Goal: Task Accomplishment & Management: Use online tool/utility

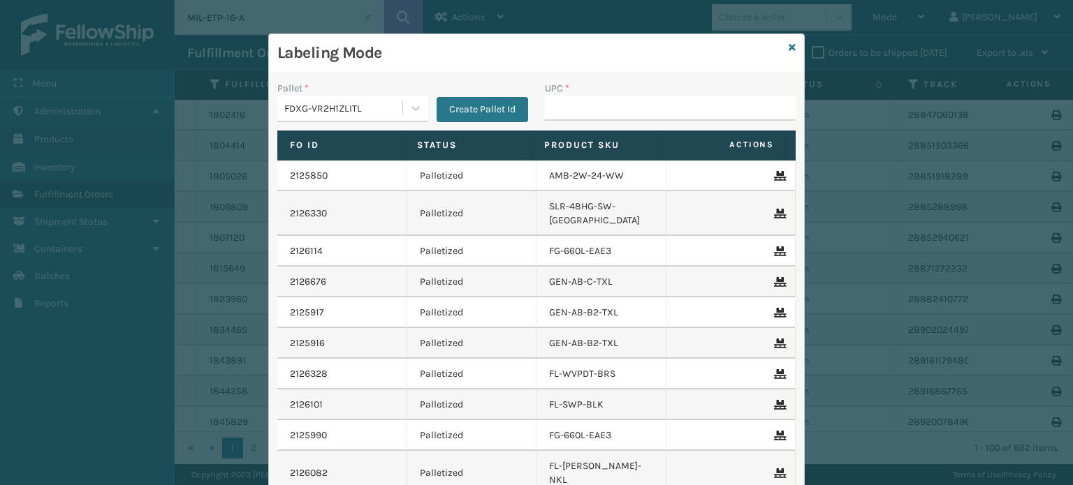
click at [353, 112] on div "FDXG-VR2H1ZLITL" at bounding box center [343, 108] width 119 height 15
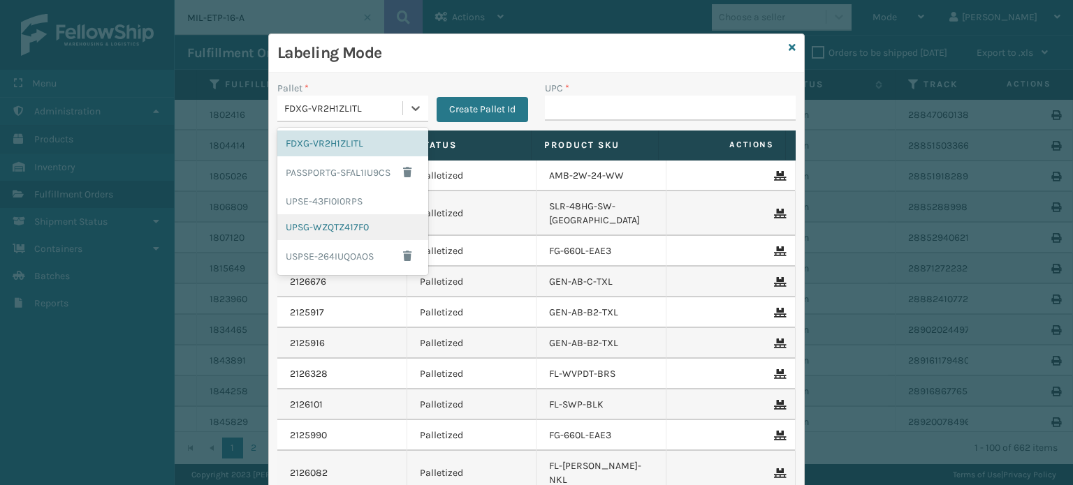
click at [344, 230] on div "UPSG-WZQTZ417F0" at bounding box center [352, 227] width 151 height 26
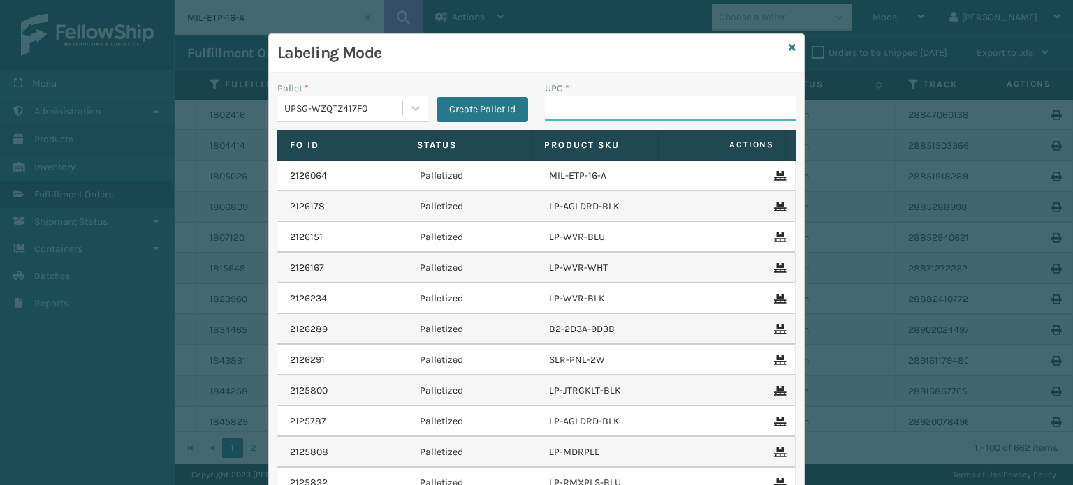
click at [562, 117] on input "UPC *" at bounding box center [670, 108] width 251 height 25
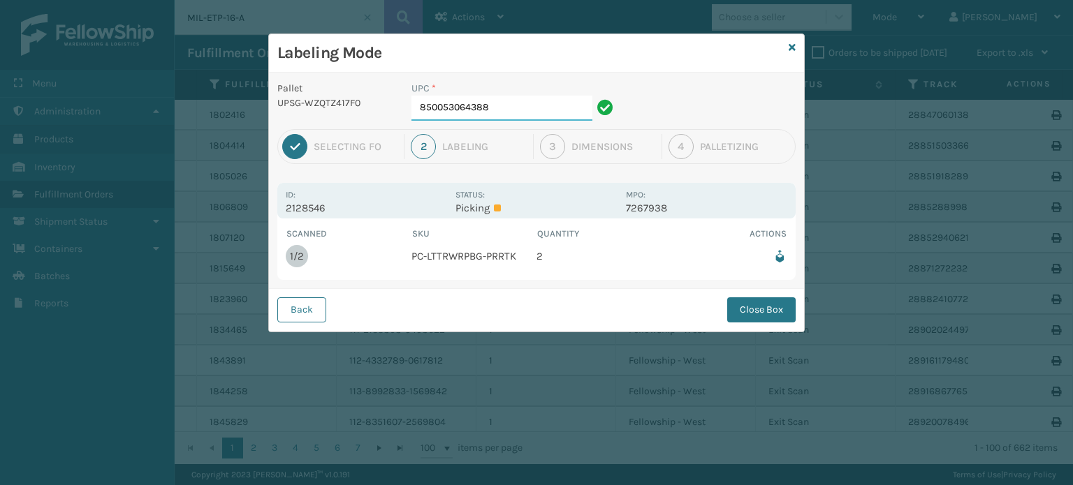
click at [516, 105] on input "850053064388" at bounding box center [501, 108] width 181 height 25
click at [751, 310] on button "Close Box" at bounding box center [761, 309] width 68 height 25
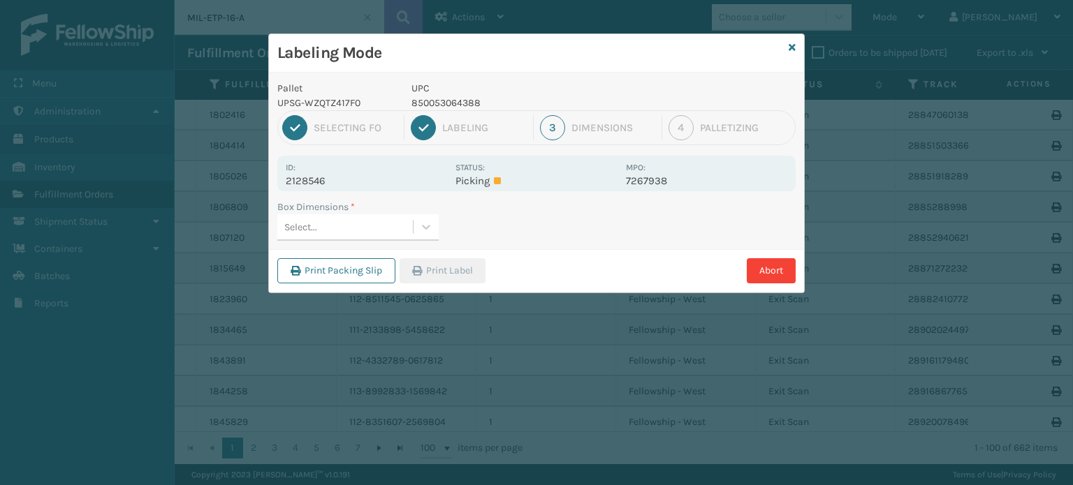
click at [398, 230] on div "Select..." at bounding box center [344, 227] width 135 height 23
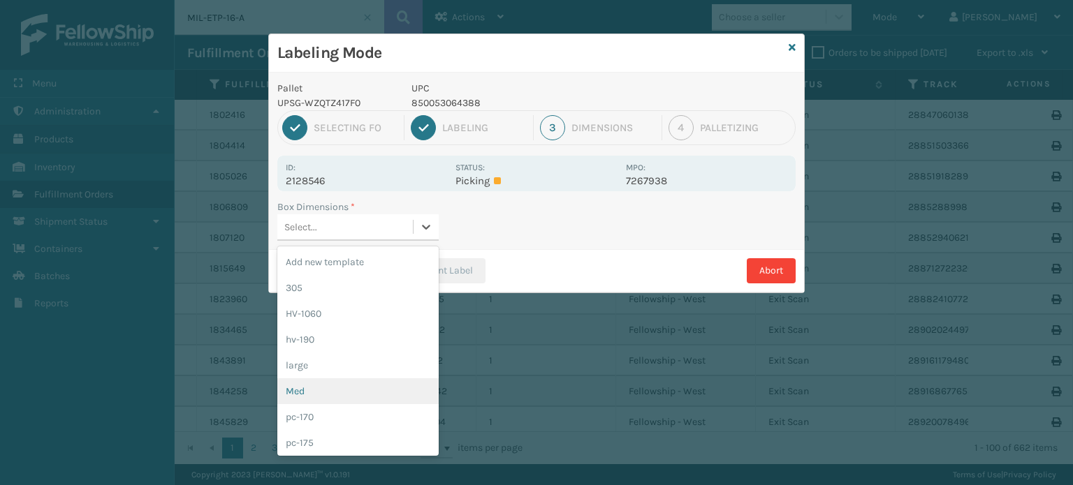
click at [334, 388] on div "Med" at bounding box center [357, 391] width 161 height 26
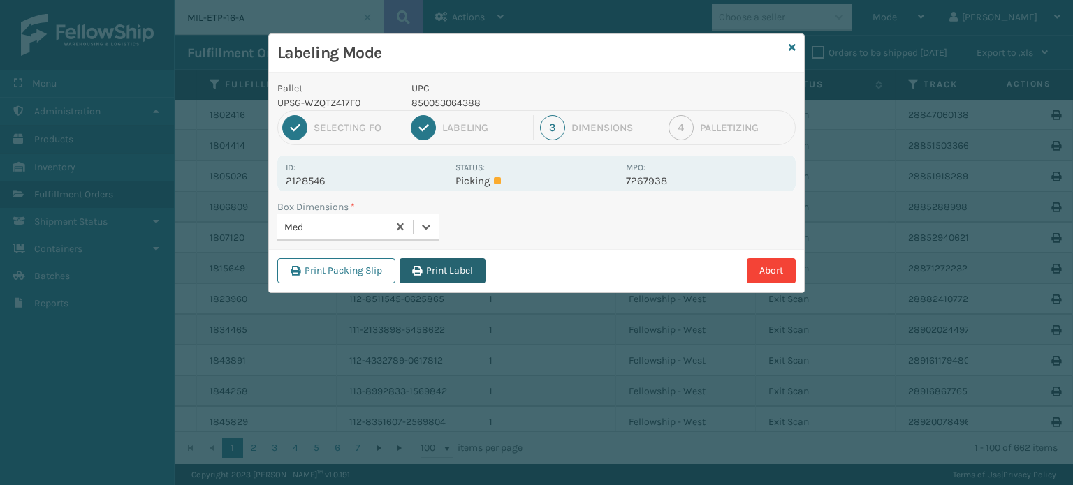
click at [448, 278] on button "Print Label" at bounding box center [442, 270] width 86 height 25
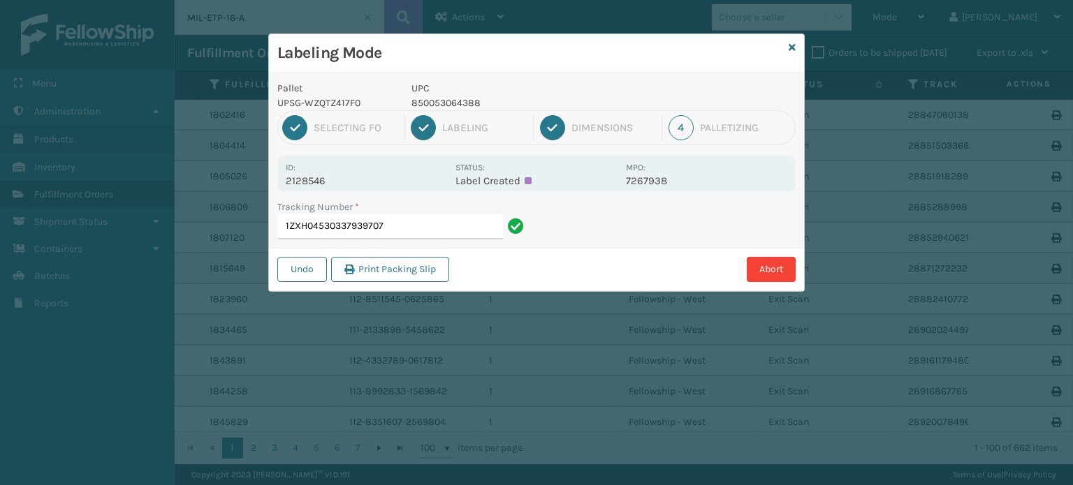
click at [390, 220] on input "1ZXH04530337939707" at bounding box center [390, 226] width 226 height 25
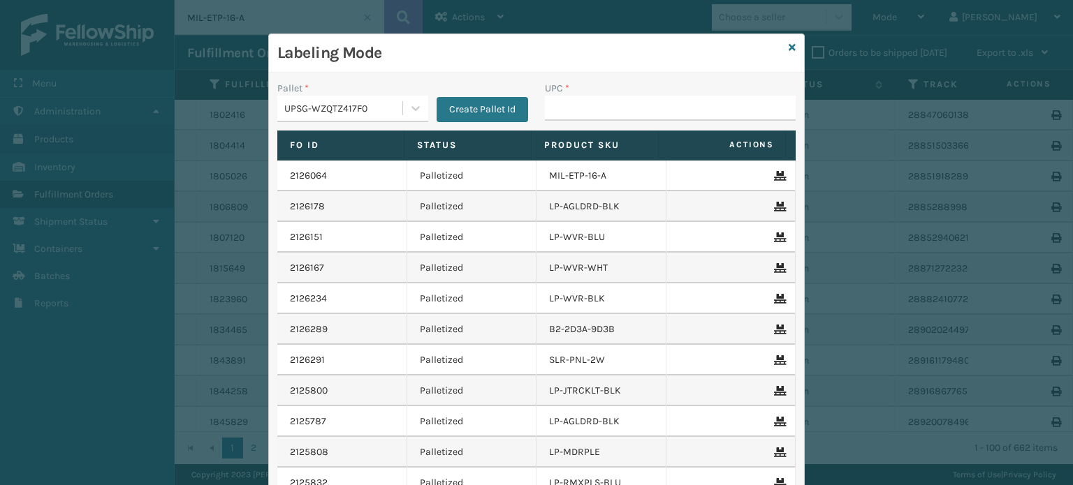
click at [790, 51] on div "Labeling Mode" at bounding box center [536, 53] width 535 height 38
click at [790, 50] on div "Labeling Mode" at bounding box center [536, 53] width 535 height 38
click at [788, 44] on icon at bounding box center [791, 48] width 7 height 10
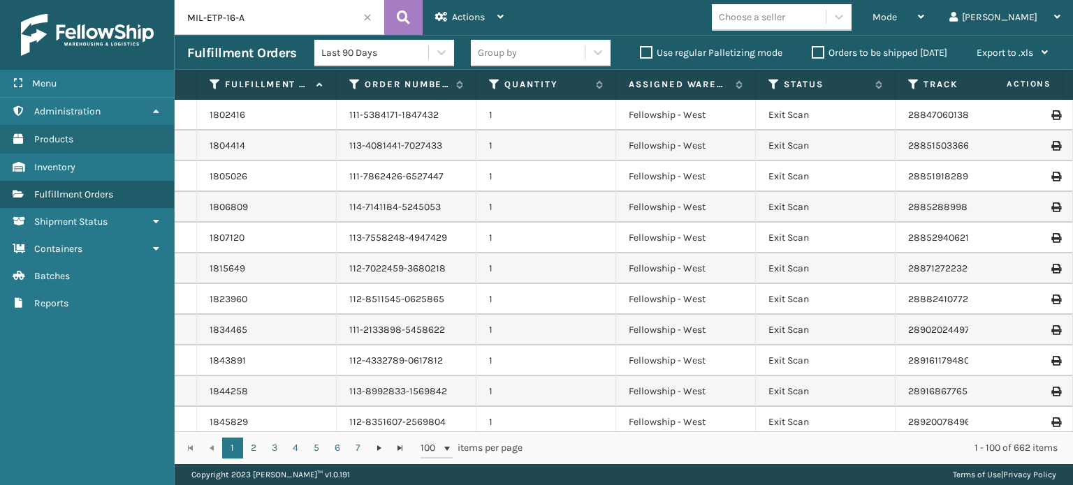
click at [366, 22] on input "MIL-ETP-16-A" at bounding box center [279, 17] width 209 height 35
click at [366, 19] on span at bounding box center [367, 17] width 8 height 8
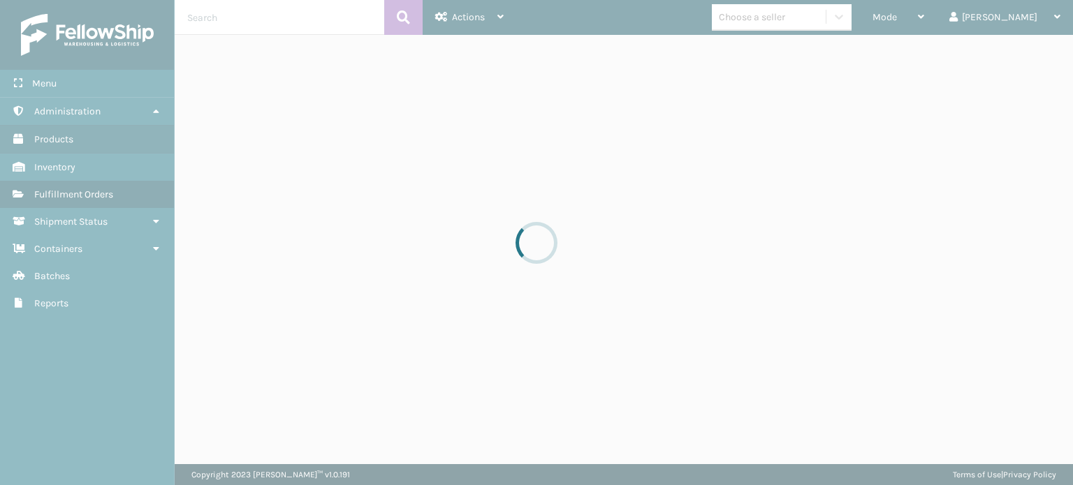
drag, startPoint x: 346, startPoint y: 16, endPoint x: 340, endPoint y: 22, distance: 7.9
click at [340, 22] on div at bounding box center [536, 242] width 1073 height 485
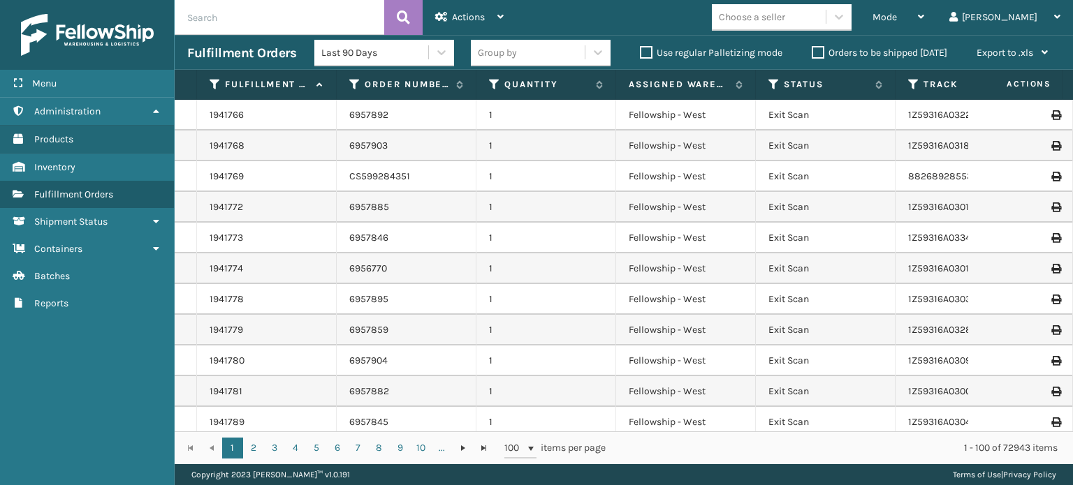
click at [339, 32] on input "text" at bounding box center [279, 17] width 209 height 35
paste input "1ZXH04530337939707"
type input "1ZXH04530337939707"
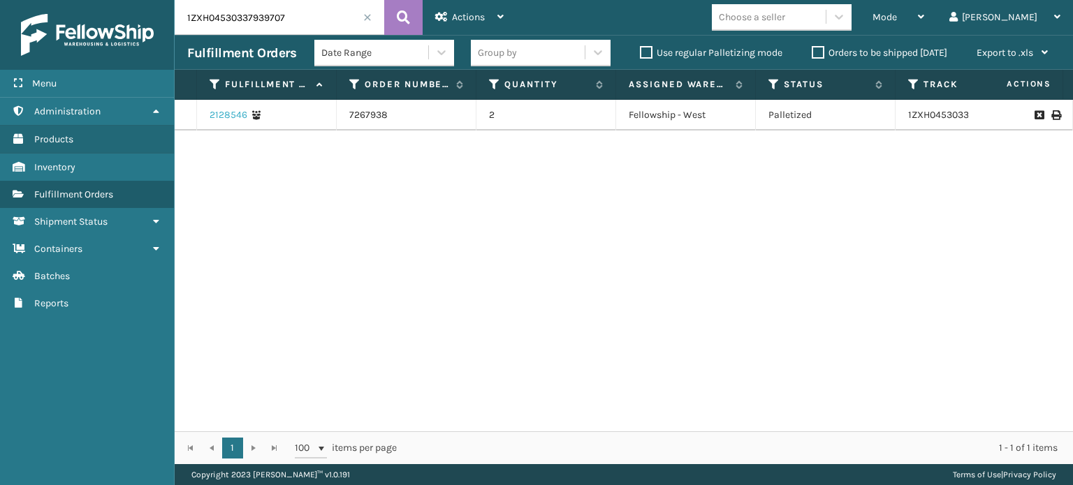
click at [229, 116] on link "2128546" at bounding box center [228, 115] width 38 height 14
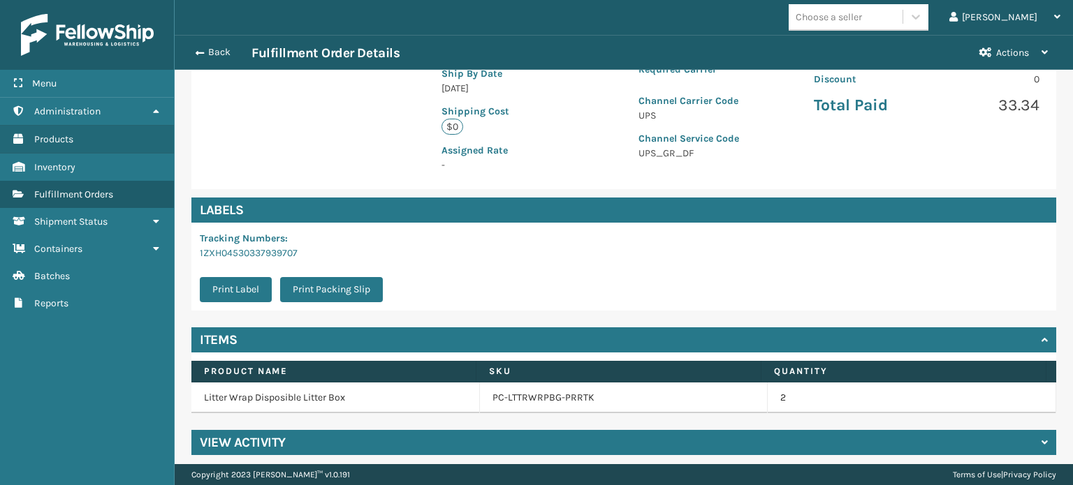
scroll to position [314, 0]
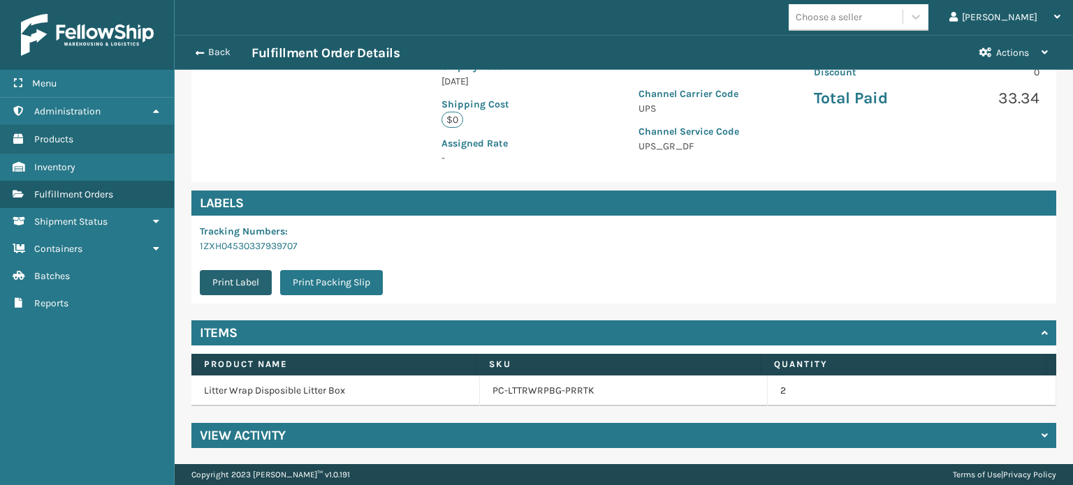
click at [251, 281] on button "Print Label" at bounding box center [236, 282] width 72 height 25
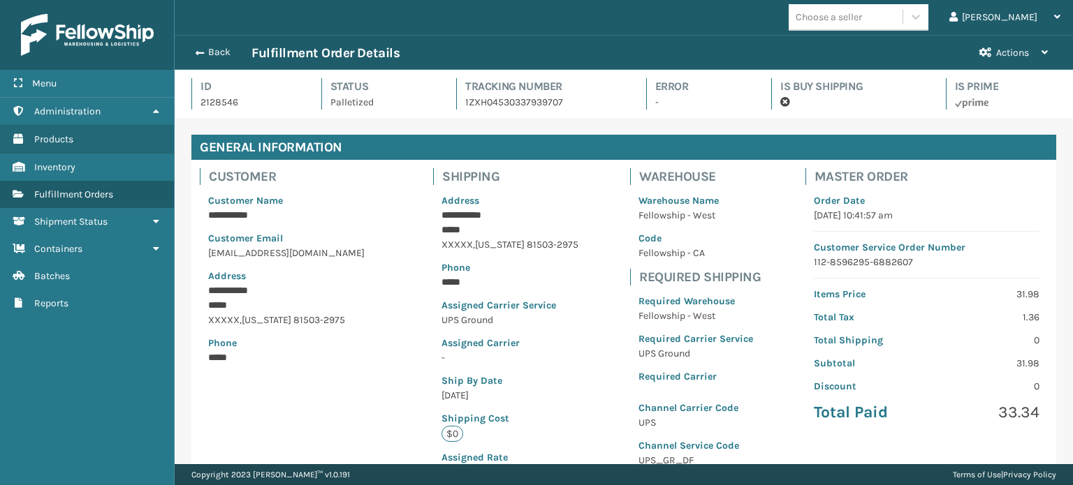
scroll to position [34, 897]
click at [215, 53] on button "Back" at bounding box center [219, 52] width 64 height 13
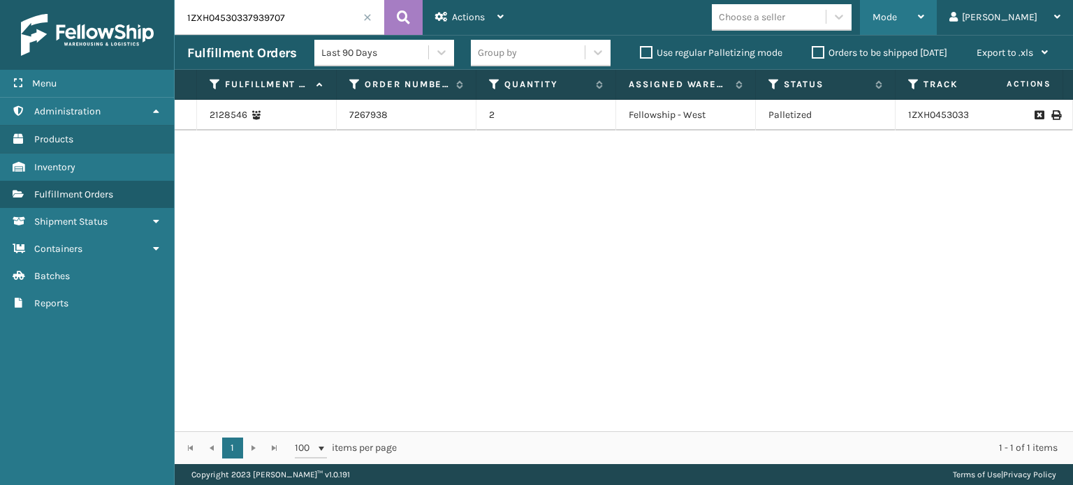
click at [897, 20] on span "Mode" at bounding box center [884, 17] width 24 height 12
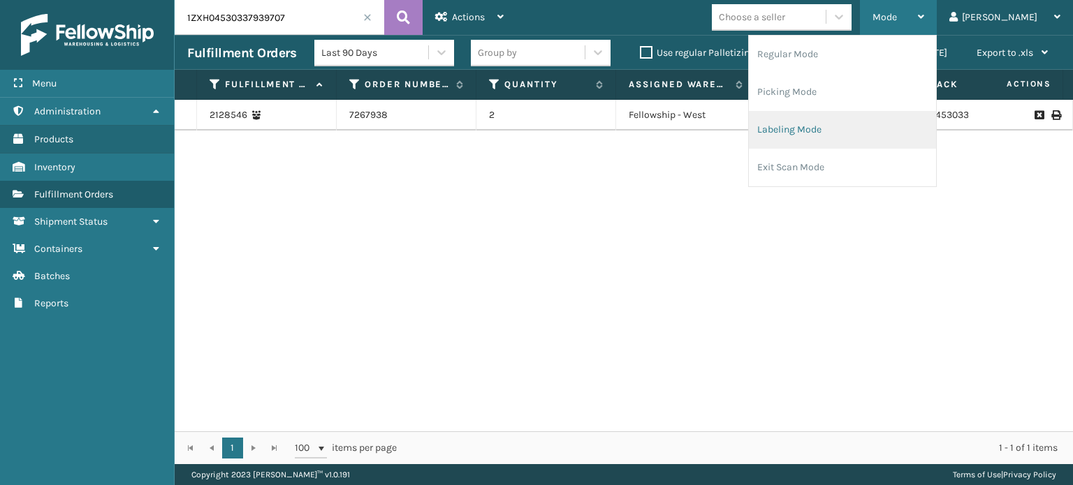
click at [913, 131] on li "Labeling Mode" at bounding box center [842, 130] width 187 height 38
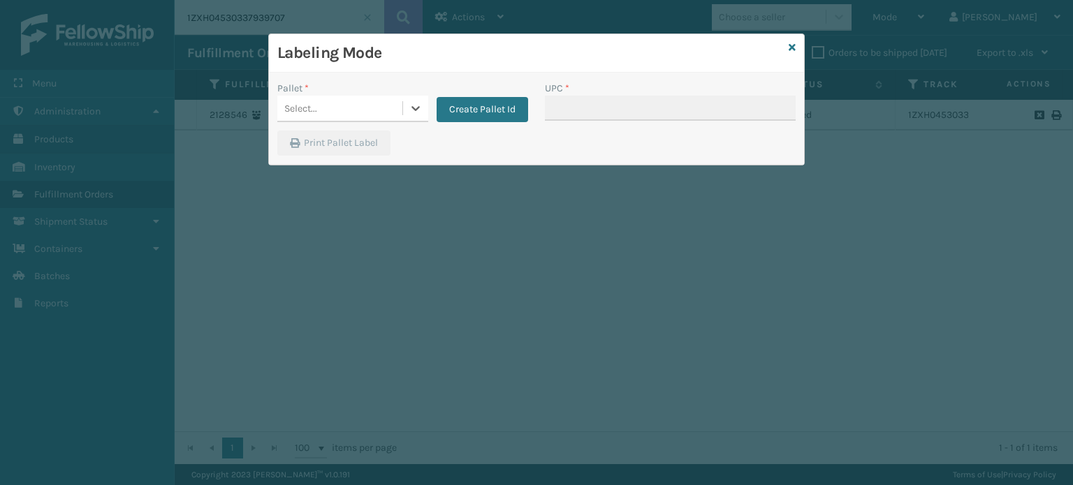
click at [382, 117] on div "Select..." at bounding box center [339, 108] width 125 height 23
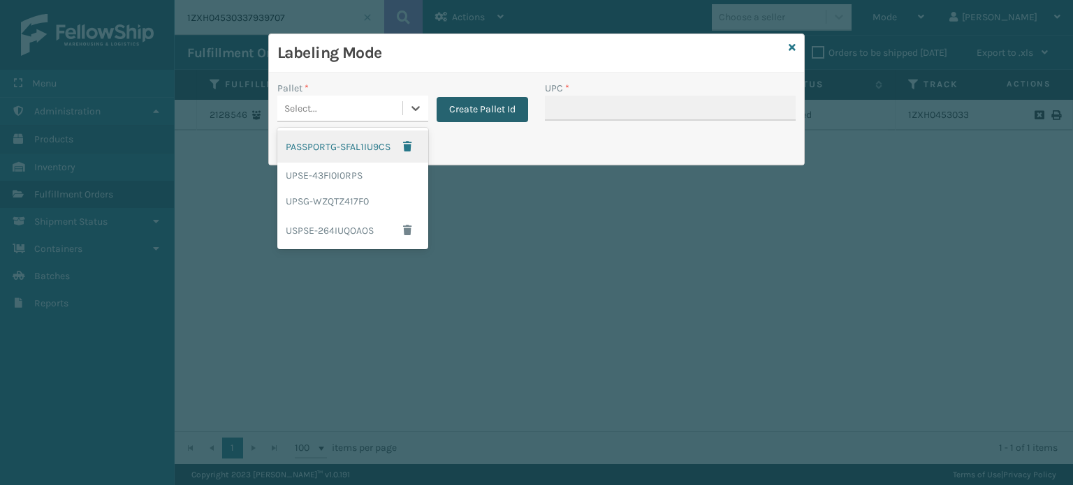
click at [464, 108] on button "Create Pallet Id" at bounding box center [481, 109] width 91 height 25
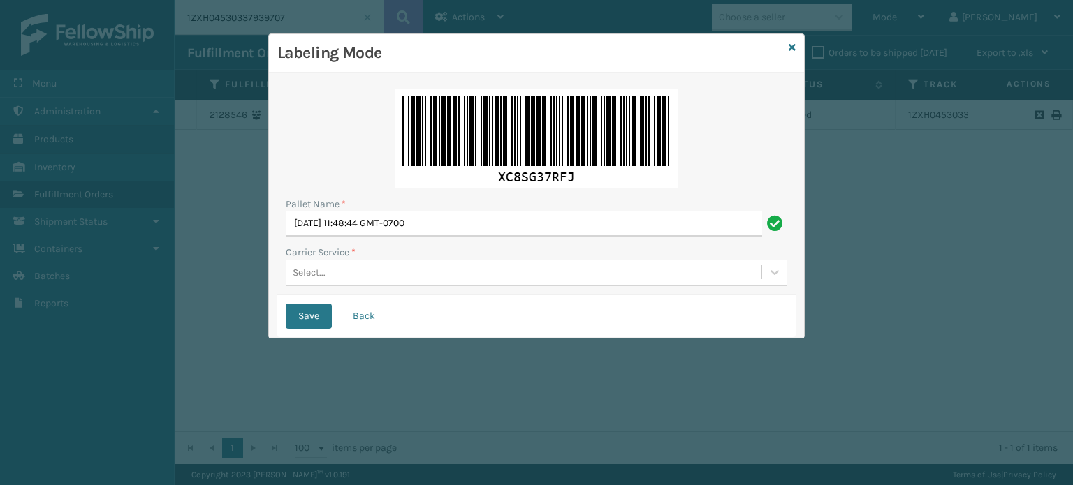
click at [385, 277] on div "Select..." at bounding box center [524, 272] width 476 height 23
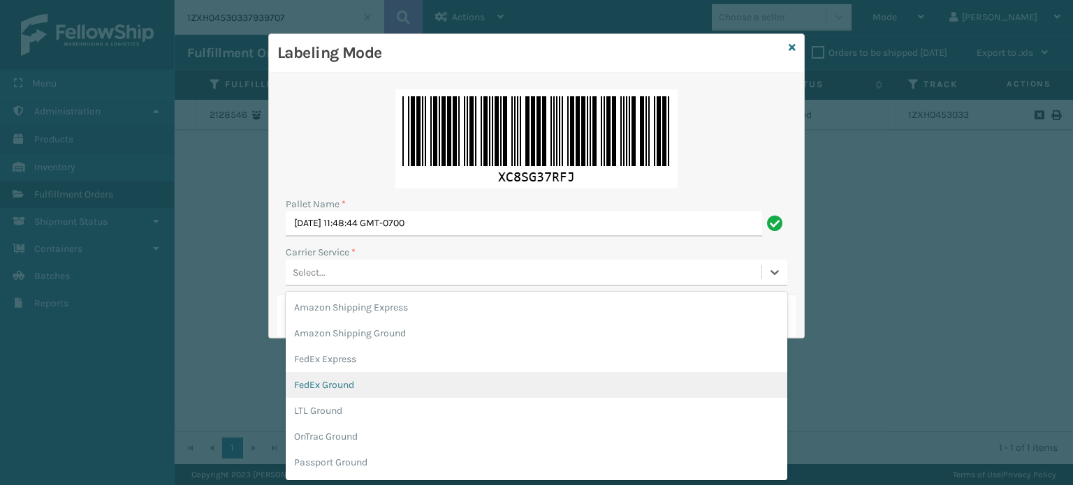
click at [383, 376] on div "FedEx Ground" at bounding box center [536, 385] width 501 height 26
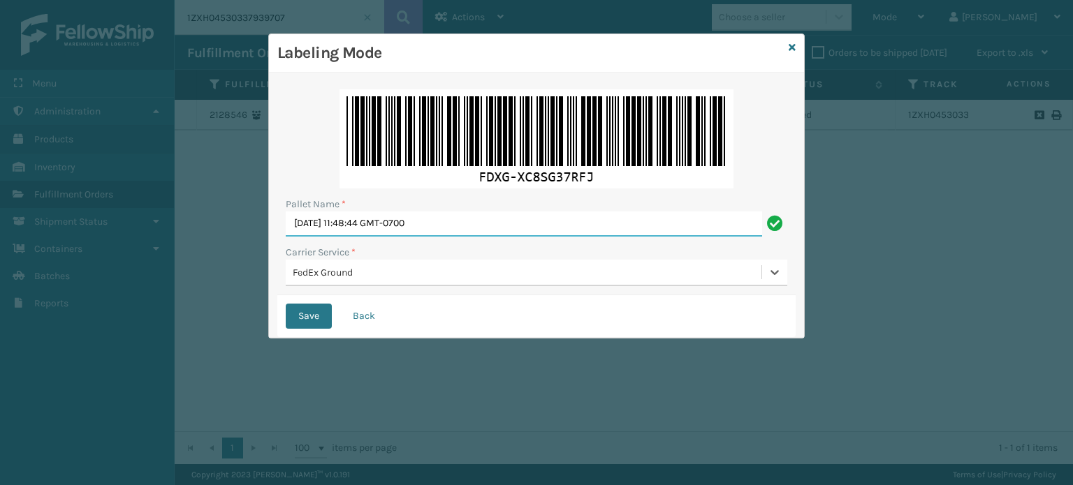
click at [402, 220] on input "[DATE] 11:48:44 GMT-0700" at bounding box center [524, 224] width 476 height 25
type input "fedz564945"
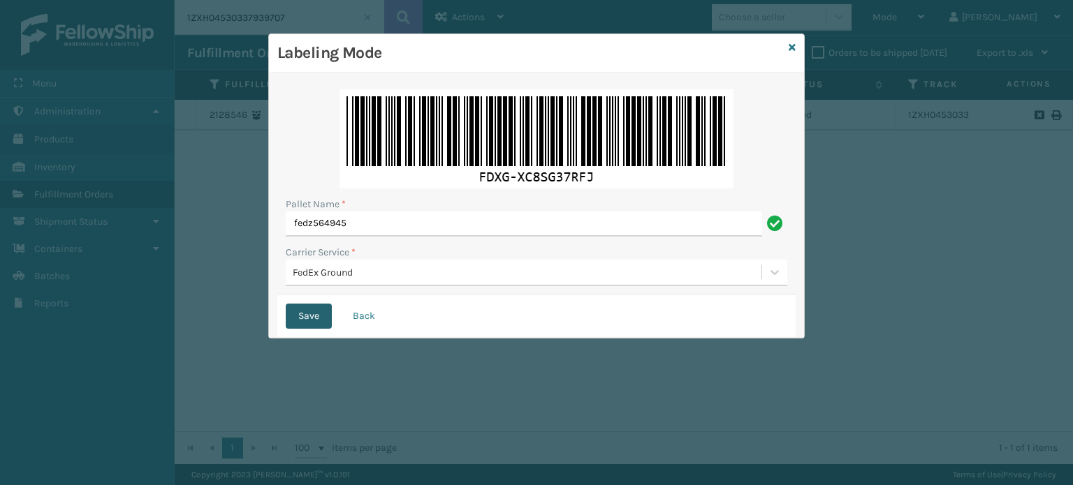
click at [300, 315] on button "Save" at bounding box center [309, 316] width 46 height 25
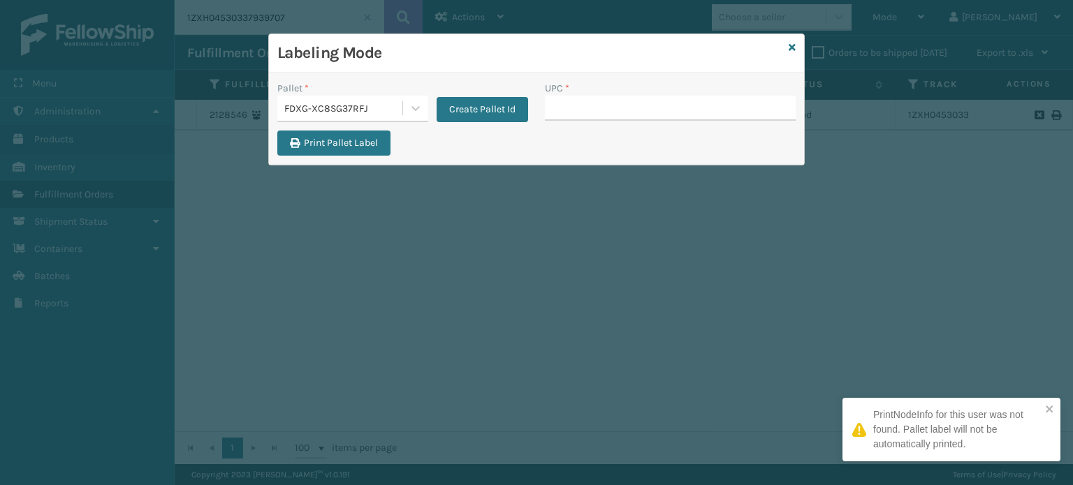
click at [796, 48] on div "Labeling Mode" at bounding box center [536, 53] width 535 height 38
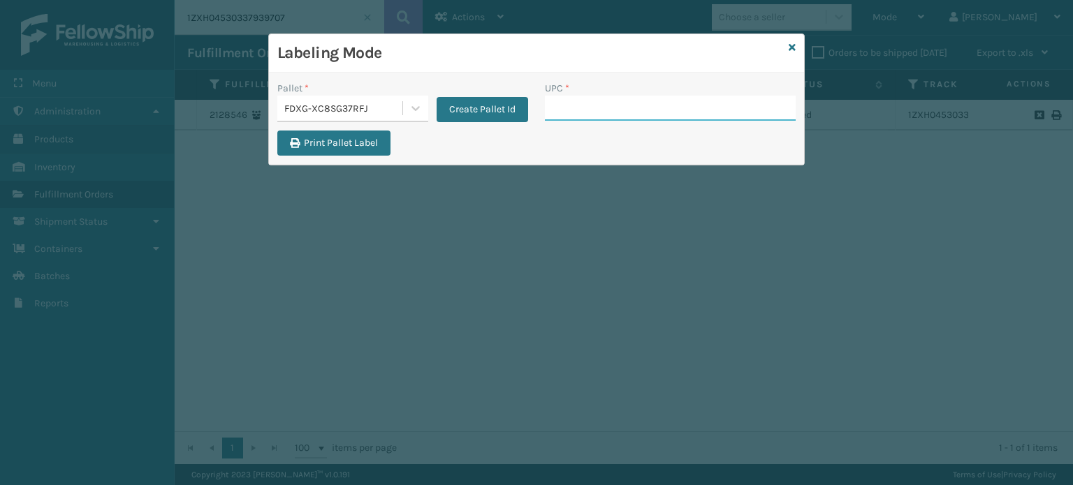
click at [613, 109] on input "UPC *" at bounding box center [670, 108] width 251 height 25
type input "b"
type input "gen-ab-h-txl'"
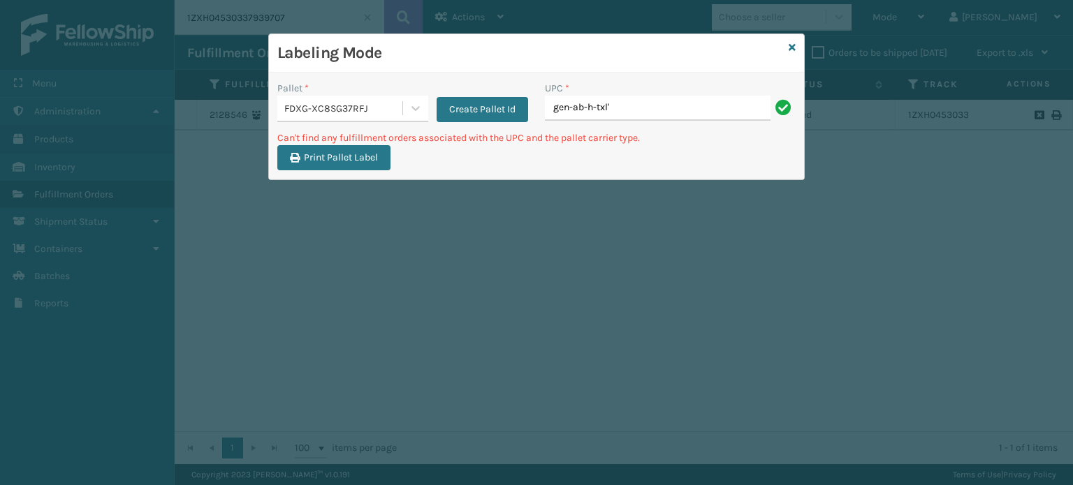
click at [642, 110] on input "gen-ab-h-txl'" at bounding box center [658, 108] width 226 height 25
type input "gen-ab-h-txl"
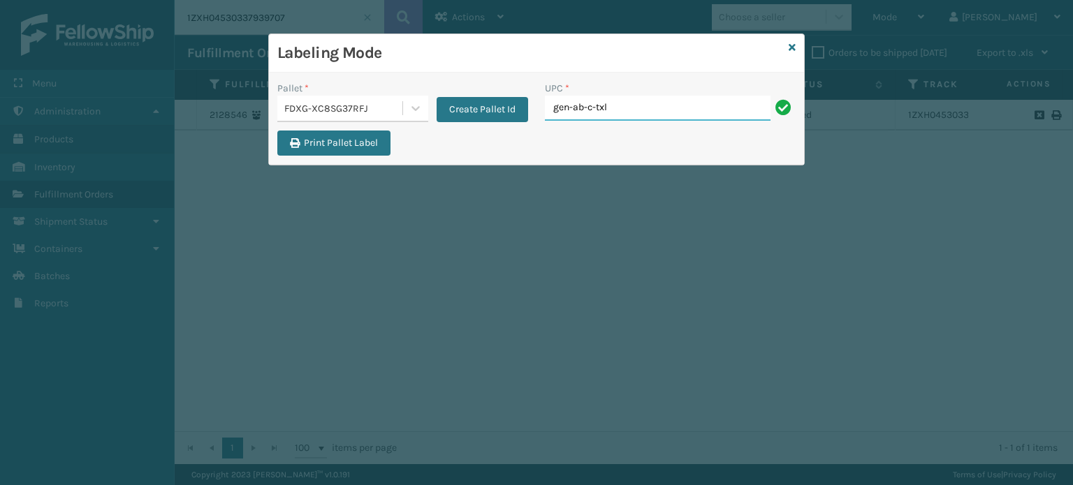
type input "GEN-AB-C-TXL"
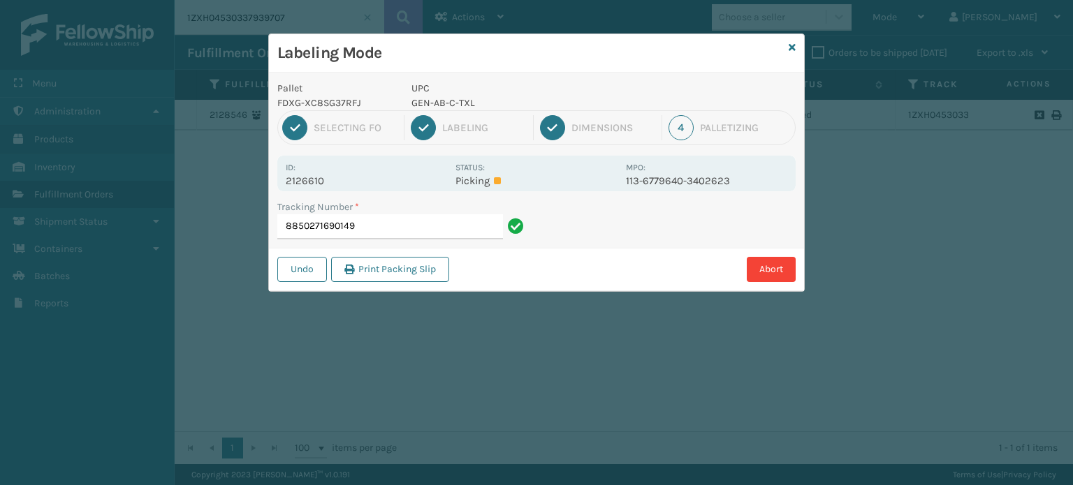
type input "8850271690149"
click at [789, 265] on button "Abort" at bounding box center [770, 269] width 49 height 25
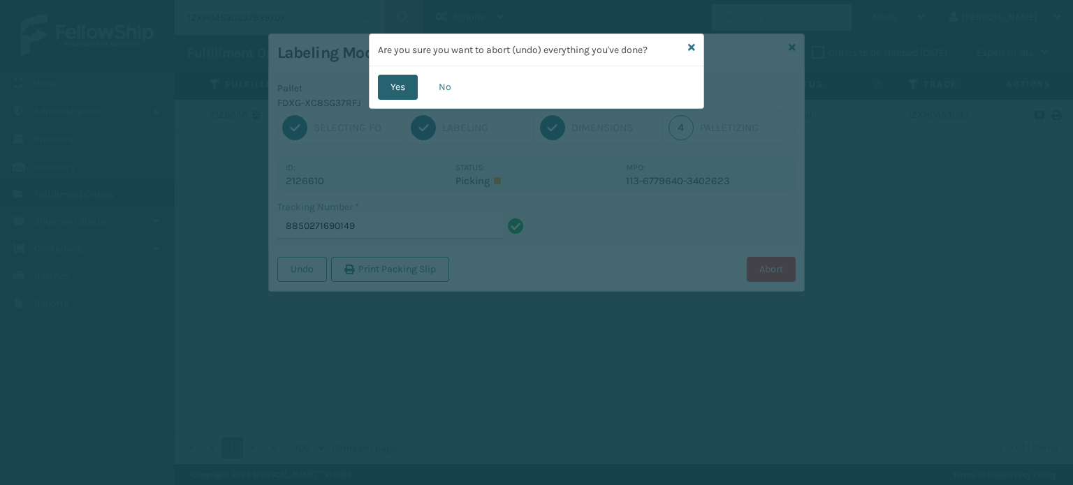
click at [393, 87] on button "Yes" at bounding box center [398, 87] width 40 height 25
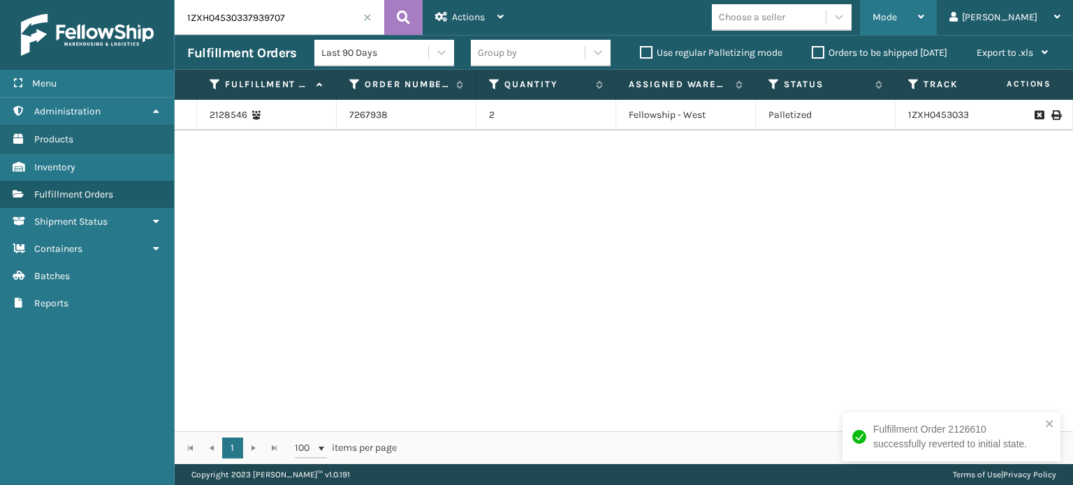
click at [924, 9] on div "Mode" at bounding box center [898, 17] width 52 height 35
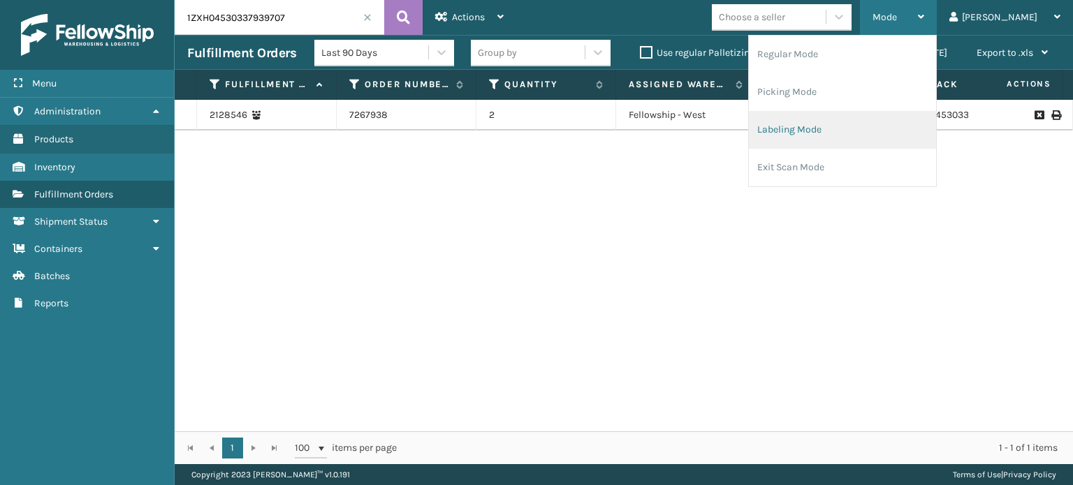
click at [896, 125] on li "Labeling Mode" at bounding box center [842, 130] width 187 height 38
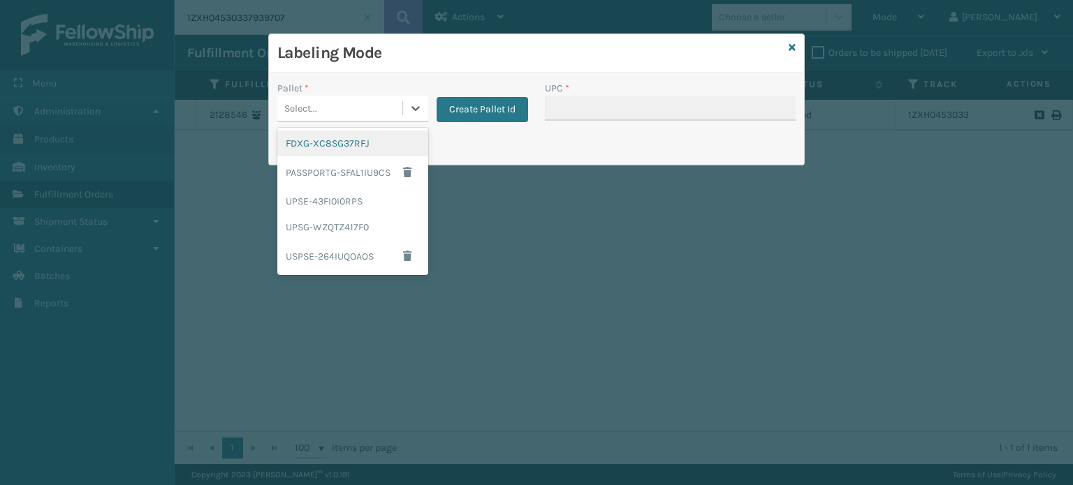
click at [353, 108] on div "Select..." at bounding box center [339, 108] width 125 height 23
click at [340, 147] on div "FDXG-XC8SG37RFJ" at bounding box center [352, 144] width 151 height 26
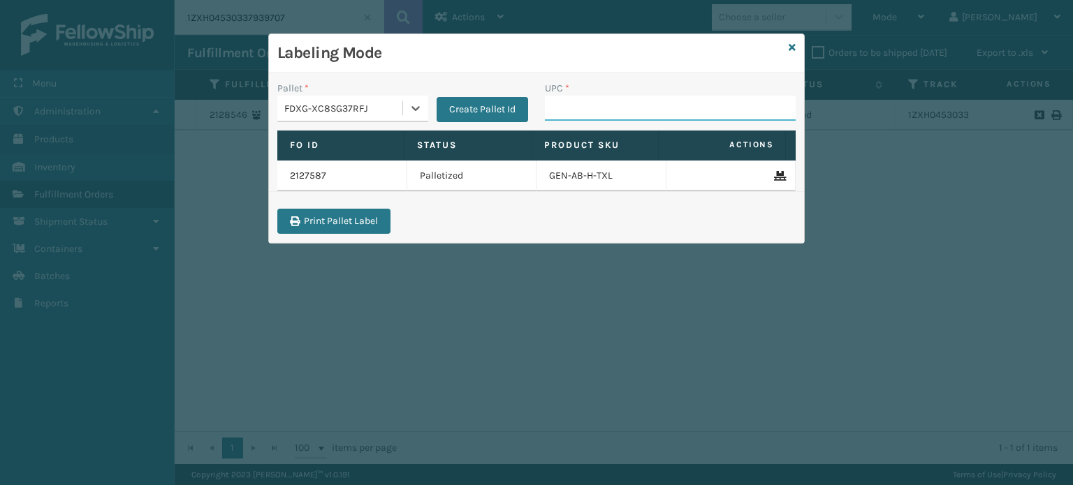
click at [638, 109] on input "UPC *" at bounding box center [670, 108] width 251 height 25
type input "GEN-AB-H-TXL"
click at [651, 107] on input "gen-ab-h-t" at bounding box center [658, 108] width 226 height 25
type input "GEN-AB-H-TXL"
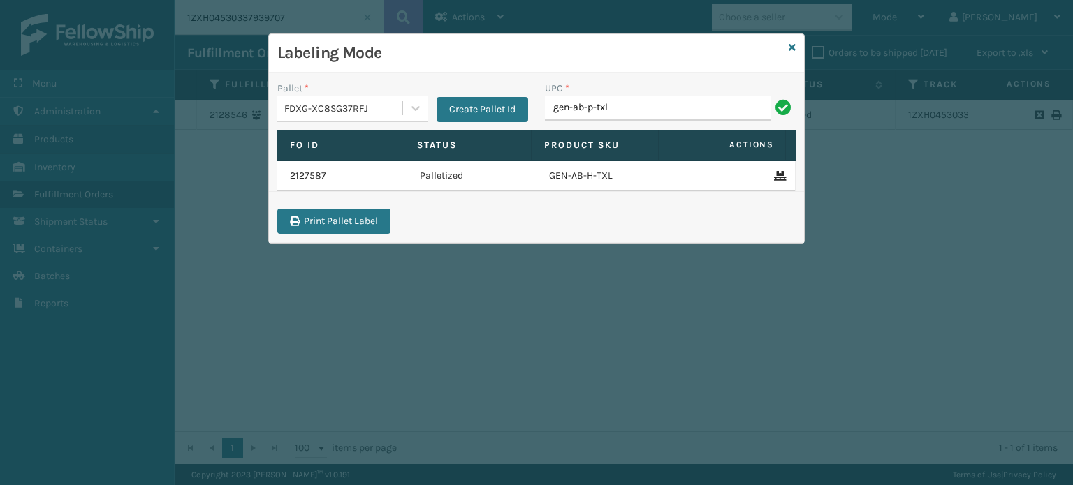
type input "gen-ab-p-txl"
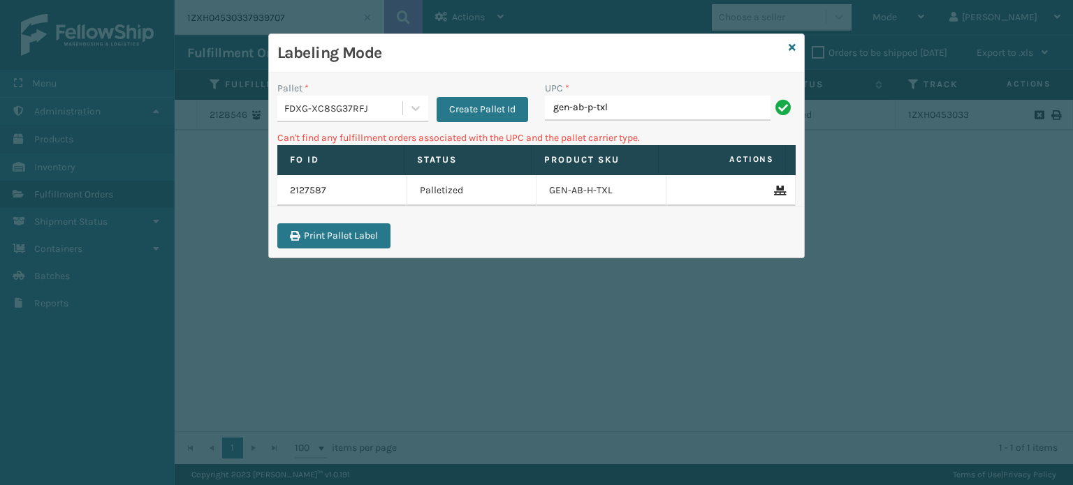
click at [633, 110] on input "gen-ab-p-txl" at bounding box center [658, 108] width 226 height 25
type input "GEN-AB-P-TXL"
click at [369, 105] on div "FDXG-XC8SG37RFJ" at bounding box center [343, 108] width 119 height 15
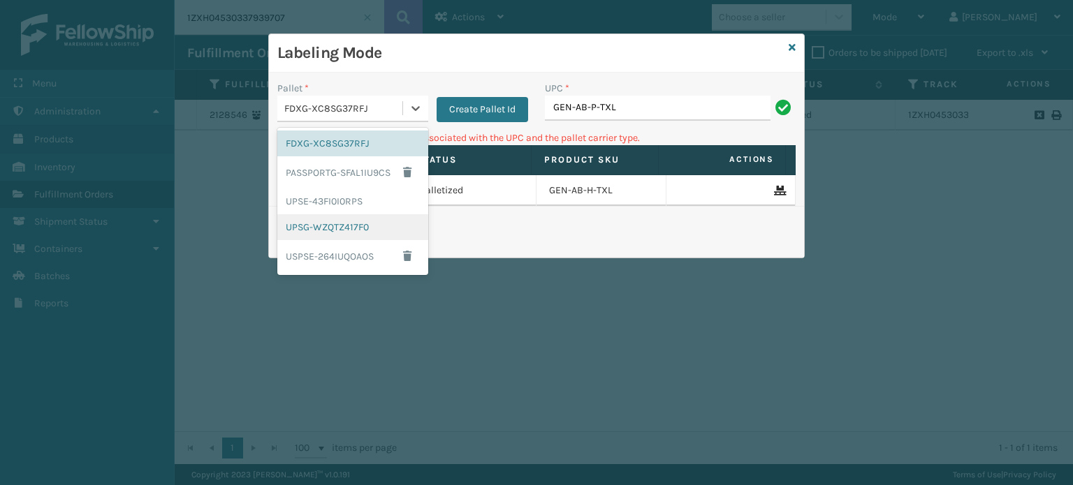
click at [353, 226] on div "UPSG-WZQTZ417F0" at bounding box center [352, 227] width 151 height 26
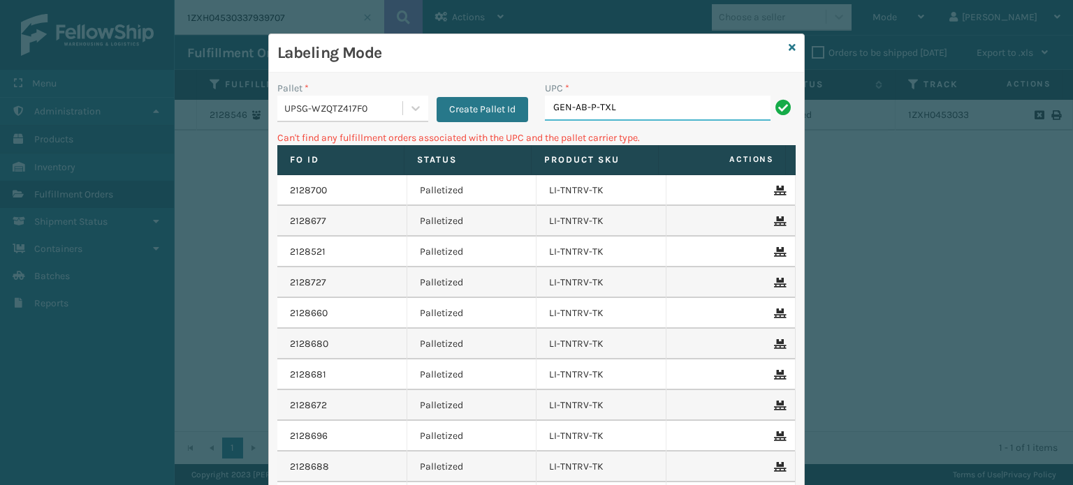
click at [639, 111] on input "GEN-AB-P-TXL" at bounding box center [658, 108] width 226 height 25
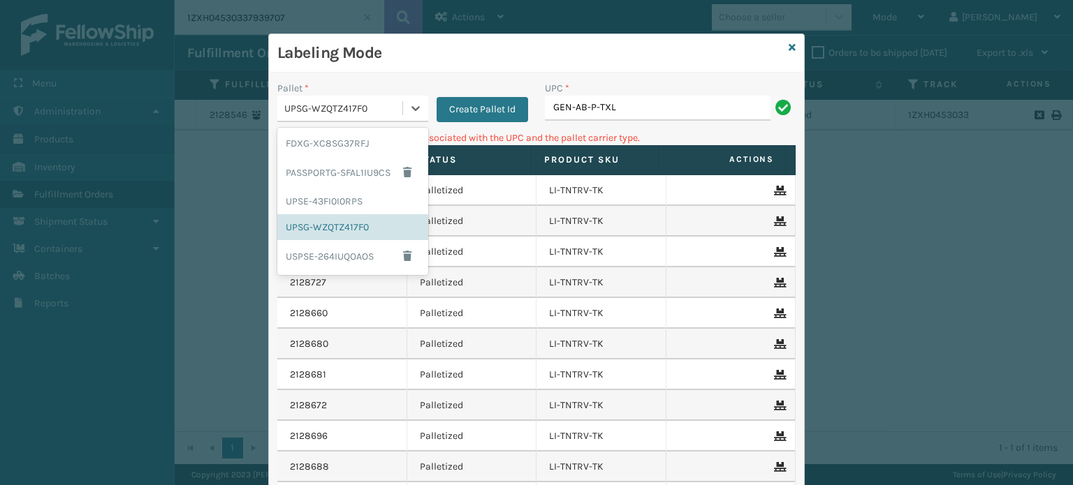
click at [340, 114] on div "UPSG-WZQTZ417F0" at bounding box center [343, 108] width 119 height 15
click at [337, 153] on div "FDXG-XC8SG37RFJ" at bounding box center [352, 144] width 151 height 26
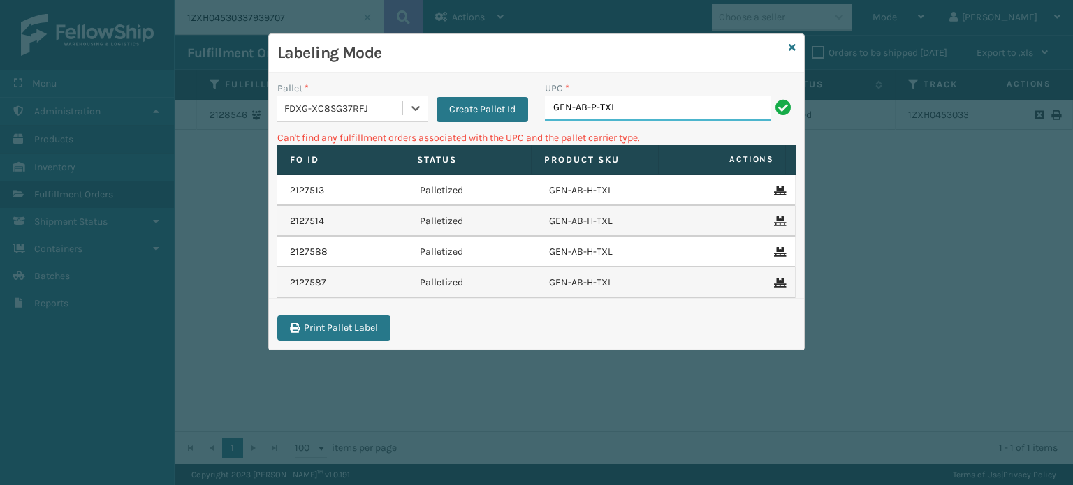
click at [662, 101] on input "GEN-AB-P-TXL" at bounding box center [658, 108] width 226 height 25
click at [634, 116] on input "GEN-AB-P-TXL" at bounding box center [658, 108] width 226 height 25
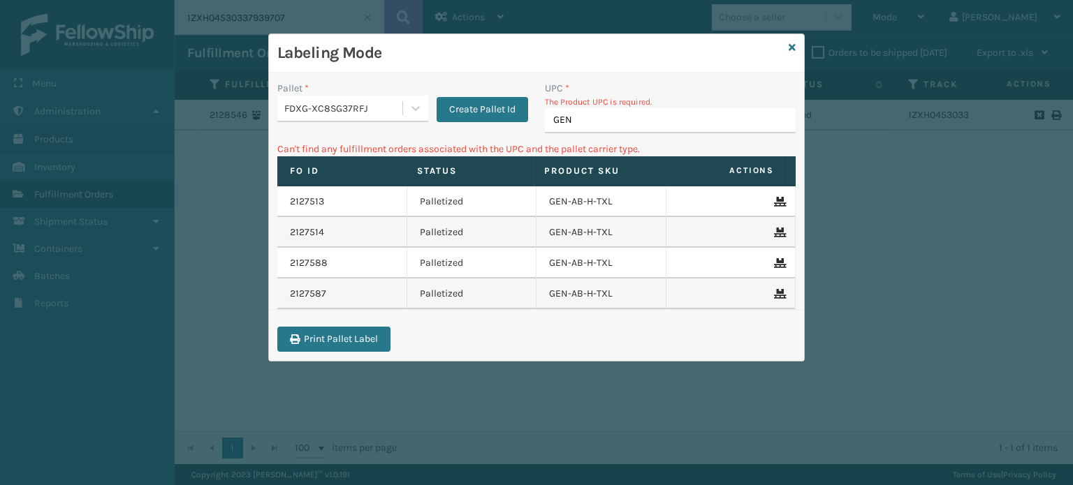
type input "GEN-"
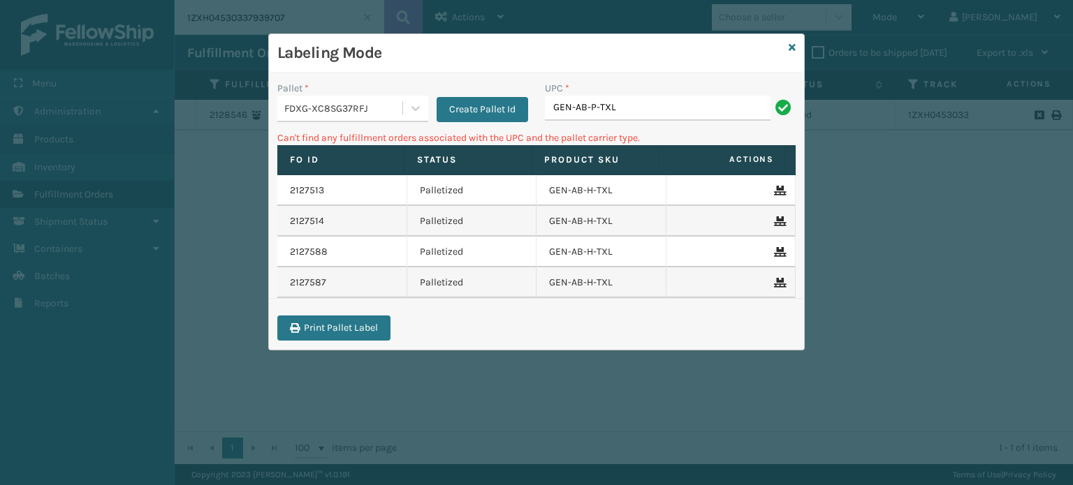
click at [630, 110] on input "GEN-AB-P-TXL" at bounding box center [658, 108] width 226 height 25
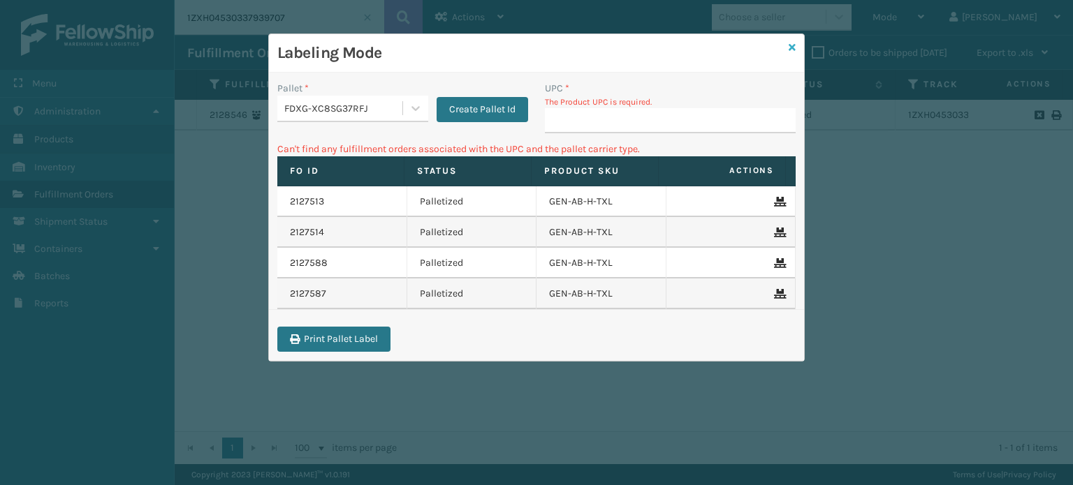
click at [788, 47] on icon at bounding box center [791, 48] width 7 height 10
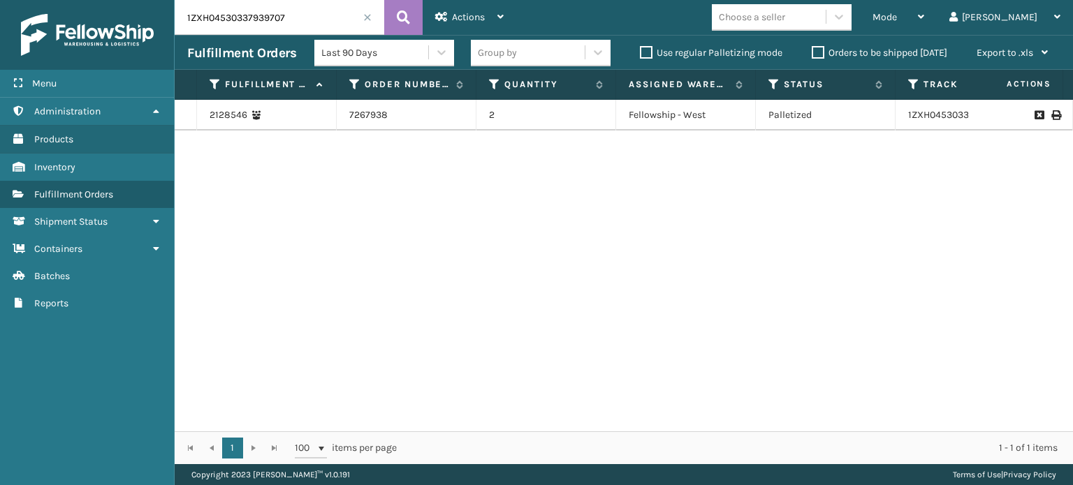
click at [364, 19] on span at bounding box center [367, 17] width 8 height 8
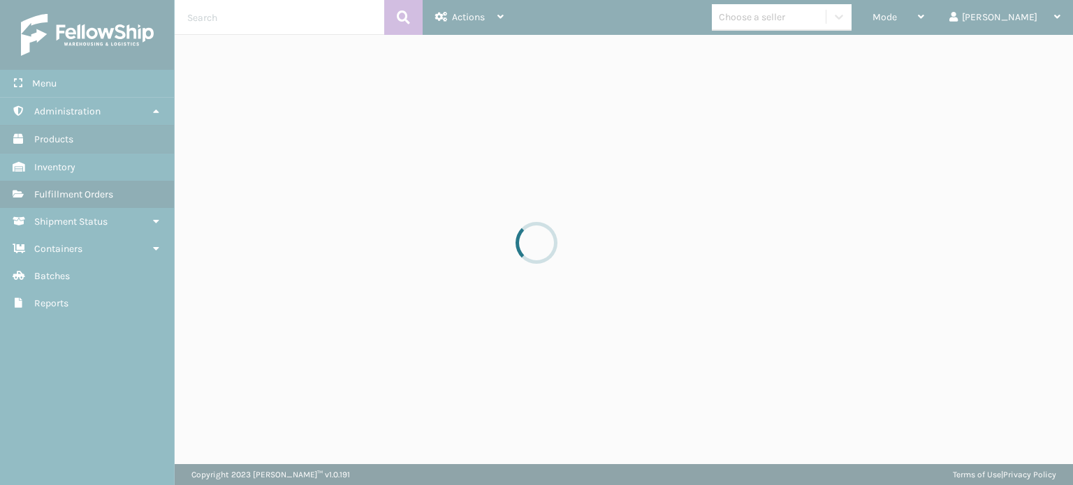
click at [364, 19] on div at bounding box center [536, 242] width 1073 height 485
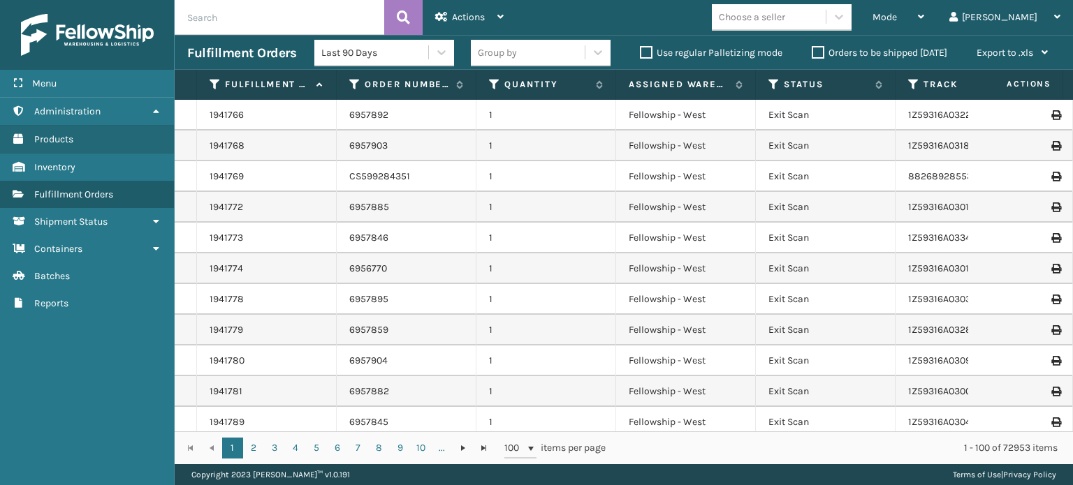
click at [553, 22] on div "Mode Regular Mode Picking Mode Labeling Mode Exit Scan Mode Choose a seller [PE…" at bounding box center [794, 17] width 557 height 35
click at [594, 55] on icon at bounding box center [598, 52] width 14 height 14
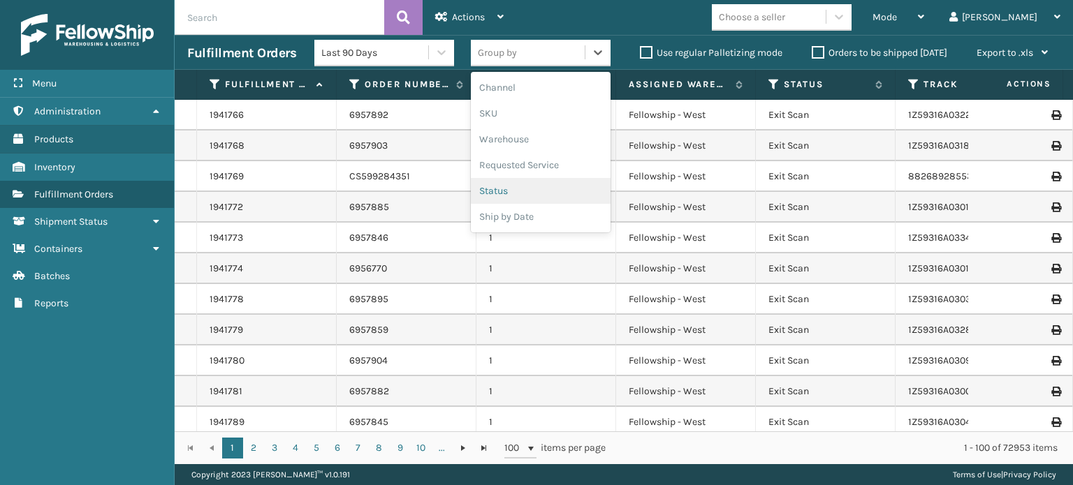
click at [514, 189] on div "Status" at bounding box center [541, 191] width 140 height 26
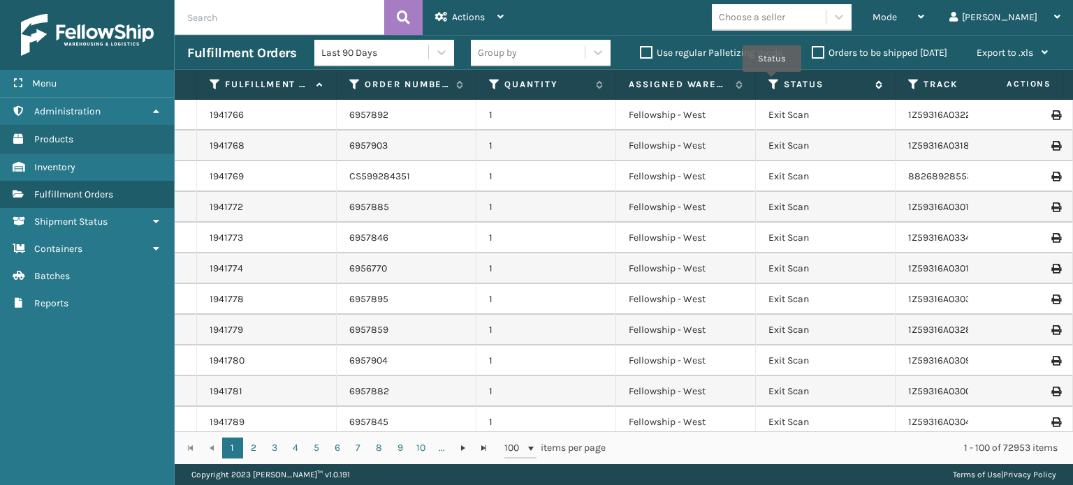
click at [772, 87] on icon at bounding box center [773, 84] width 11 height 13
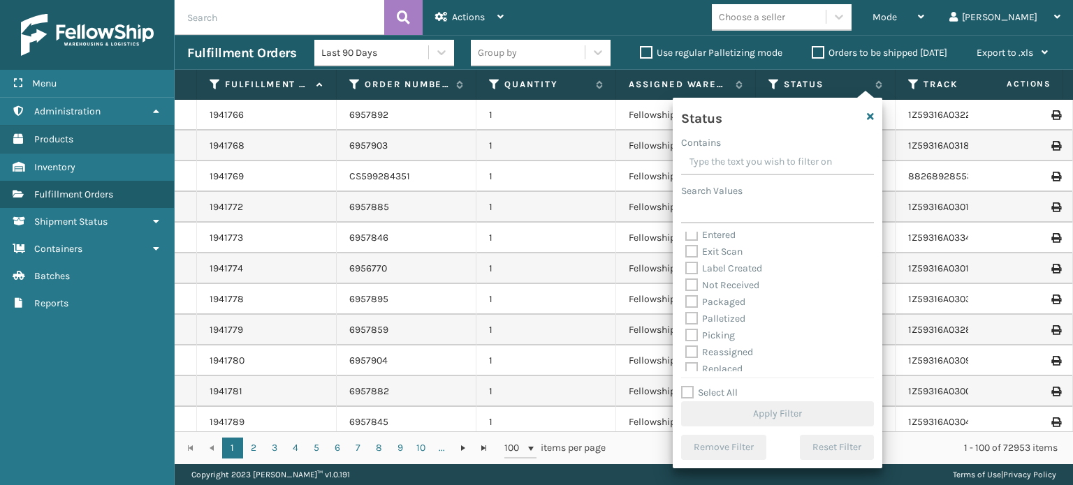
scroll to position [41, 0]
click at [691, 337] on label "Picking" at bounding box center [710, 333] width 50 height 12
click at [686, 334] on input "Picking" at bounding box center [685, 329] width 1 height 9
checkbox input "true"
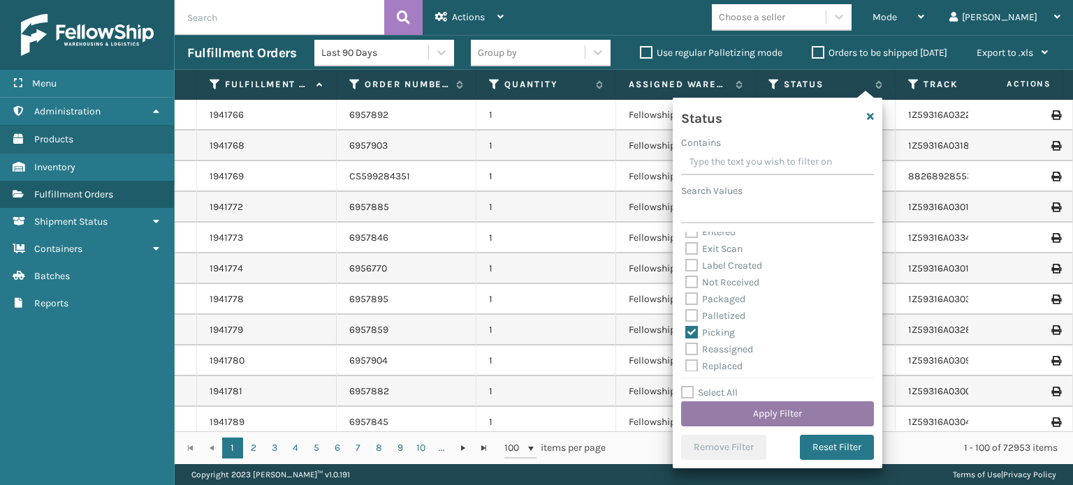
click at [818, 415] on button "Apply Filter" at bounding box center [777, 414] width 193 height 25
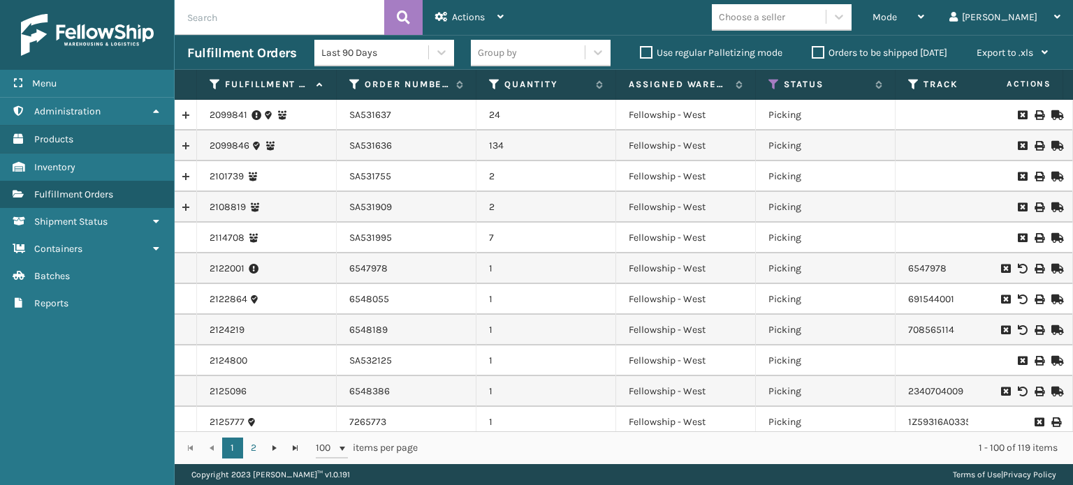
click at [825, 20] on div "Choose a seller" at bounding box center [769, 17] width 114 height 23
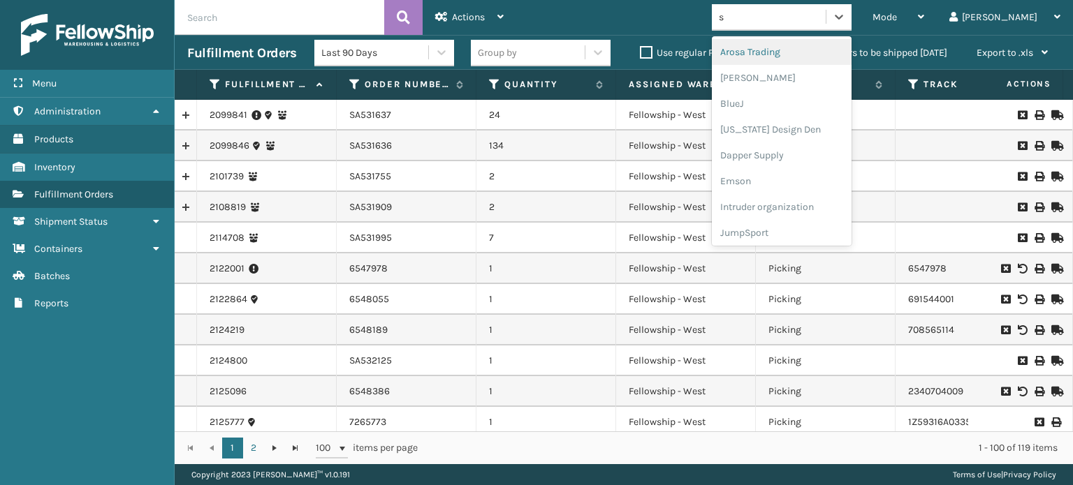
type input "sl"
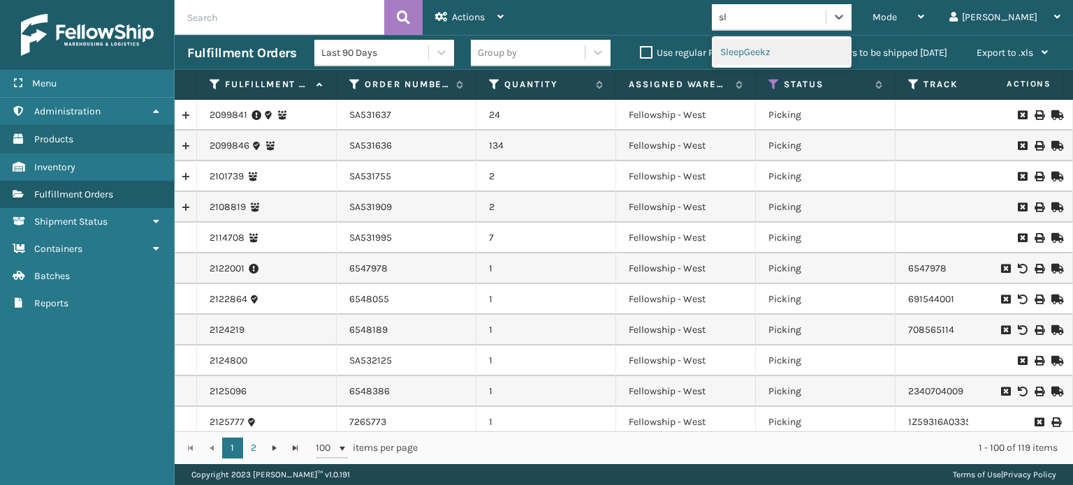
click at [820, 50] on div "SleepGeekz" at bounding box center [782, 52] width 140 height 26
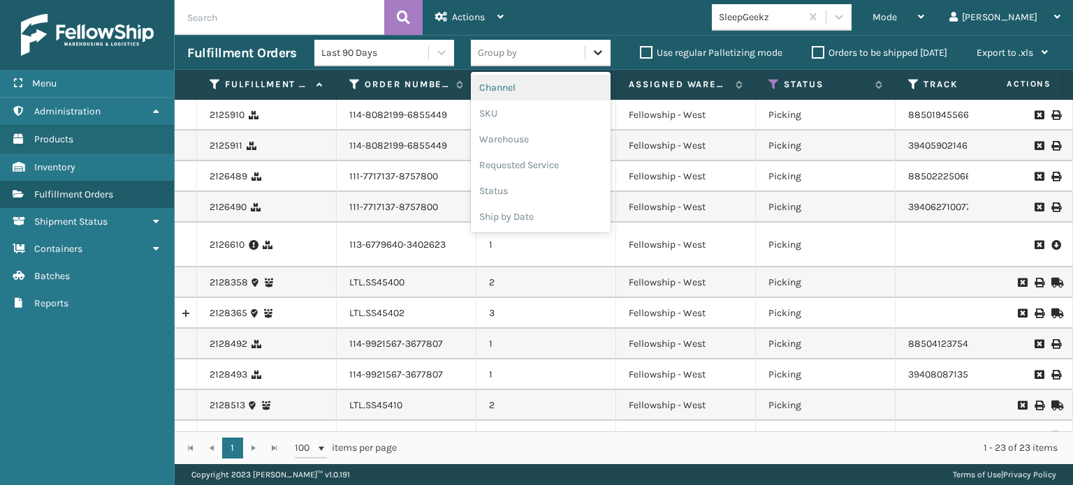
click at [594, 53] on icon at bounding box center [598, 52] width 8 height 5
click at [511, 121] on div "SKU" at bounding box center [541, 114] width 140 height 26
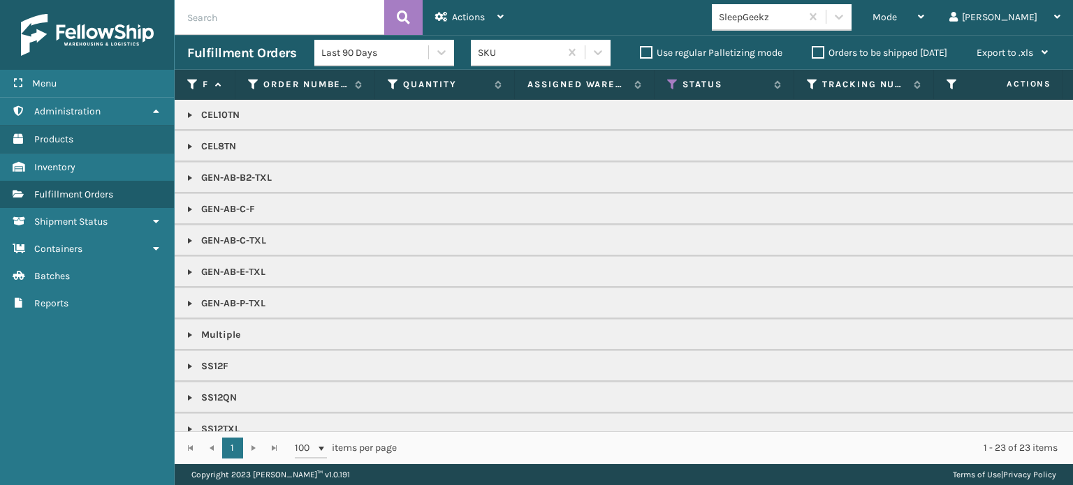
click at [184, 302] on td "GEN-AB-P-TXL" at bounding box center [867, 303] width 1384 height 31
click at [193, 301] on link at bounding box center [189, 303] width 11 height 11
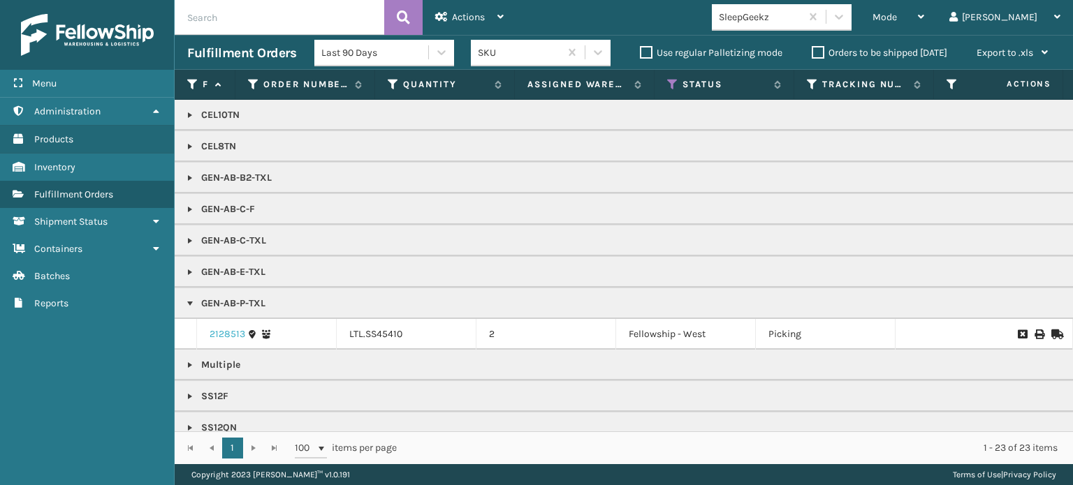
click at [215, 333] on link "2128513" at bounding box center [227, 334] width 36 height 14
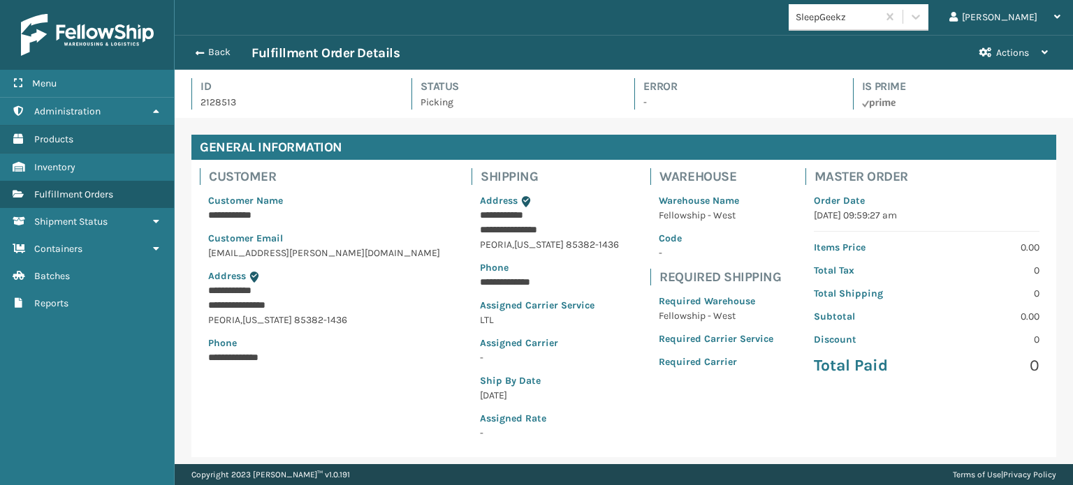
scroll to position [34, 897]
click at [212, 48] on button "Back" at bounding box center [219, 52] width 64 height 13
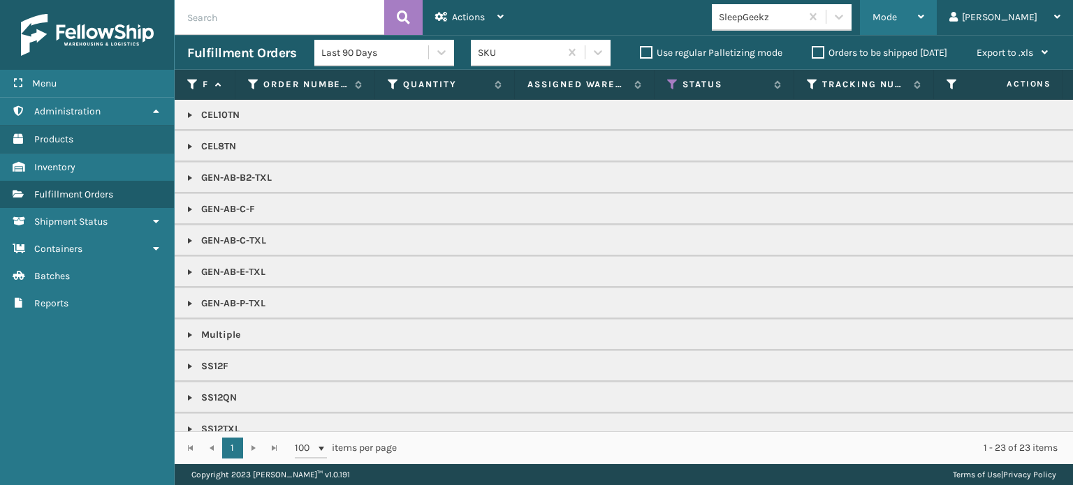
click at [897, 17] on span "Mode" at bounding box center [884, 17] width 24 height 12
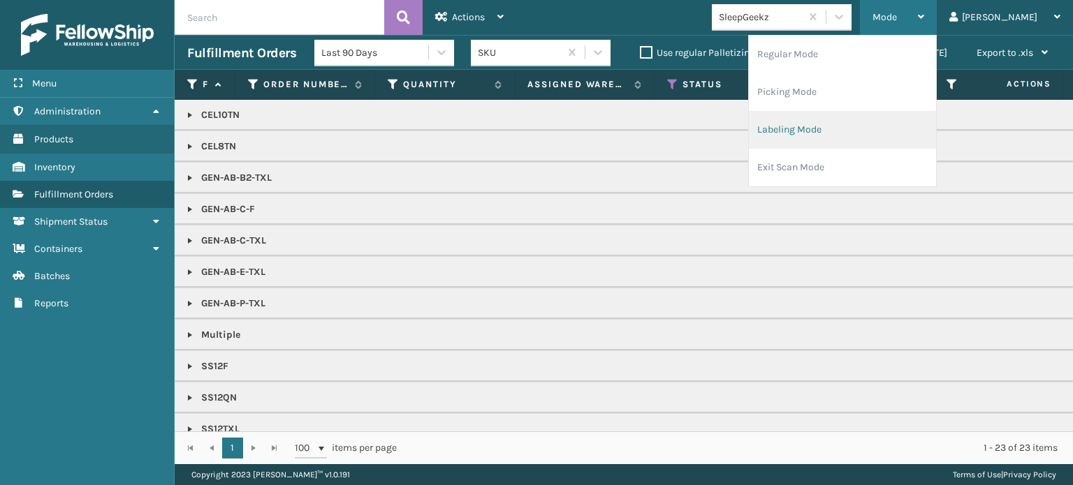
click at [894, 119] on li "Labeling Mode" at bounding box center [842, 130] width 187 height 38
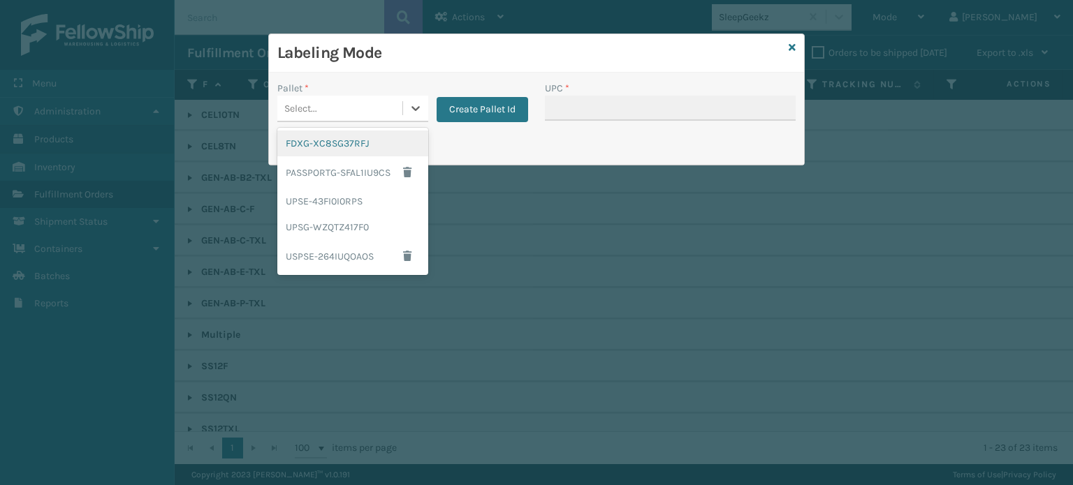
click at [395, 99] on div "Select..." at bounding box center [339, 108] width 125 height 23
click at [363, 133] on div "FDXG-XC8SG37RFJ" at bounding box center [352, 144] width 151 height 26
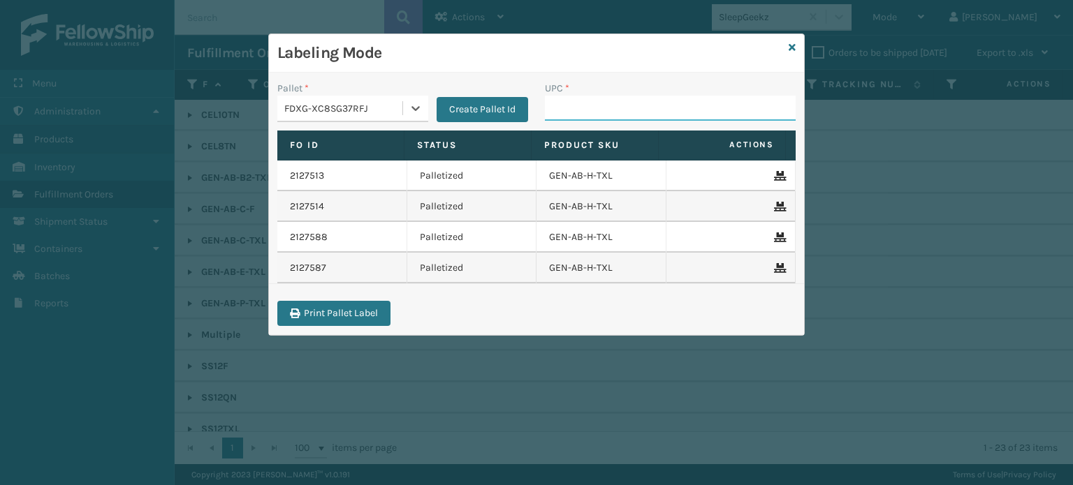
click at [550, 108] on input "UPC *" at bounding box center [670, 108] width 251 height 25
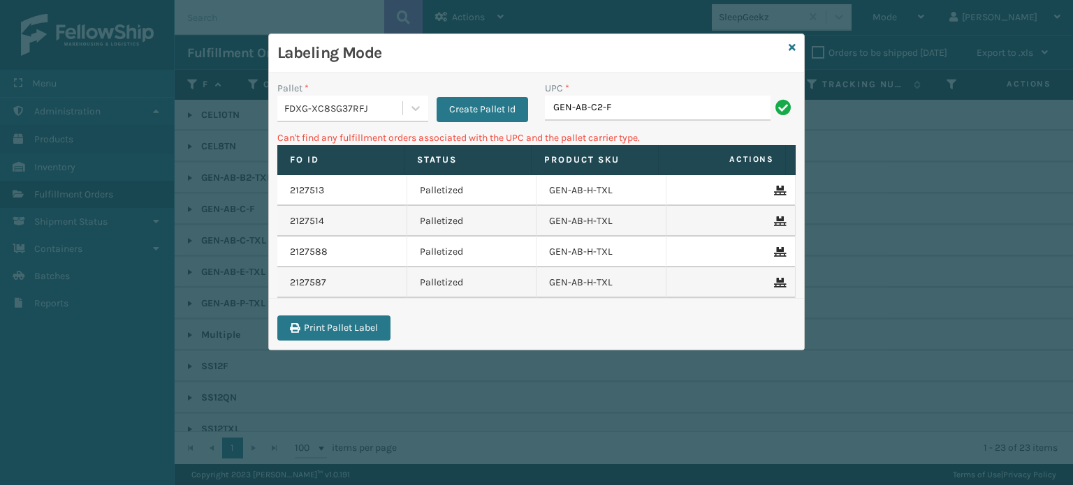
click at [364, 110] on div "FDXG-XC8SG37RFJ" at bounding box center [343, 108] width 119 height 15
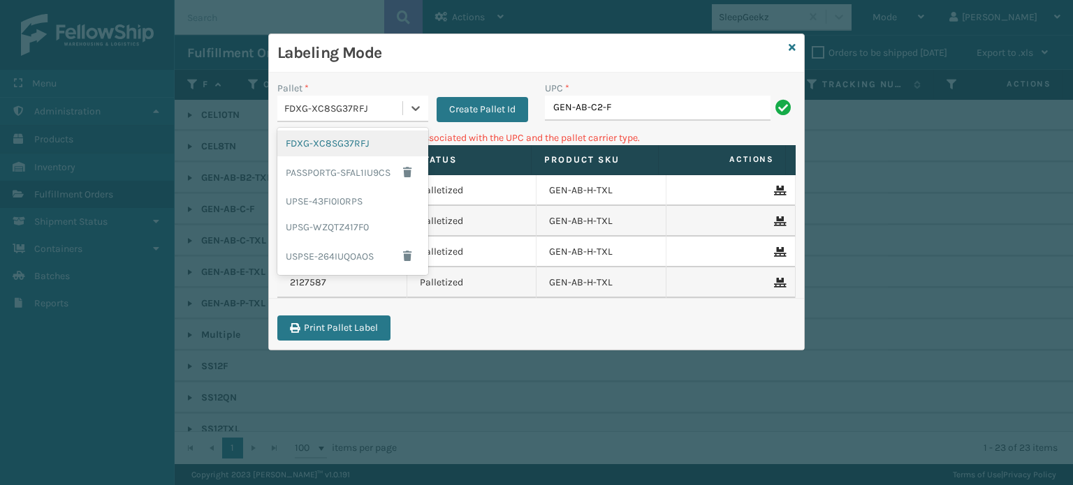
click at [360, 138] on div "FDXG-XC8SG37RFJ" at bounding box center [352, 144] width 151 height 26
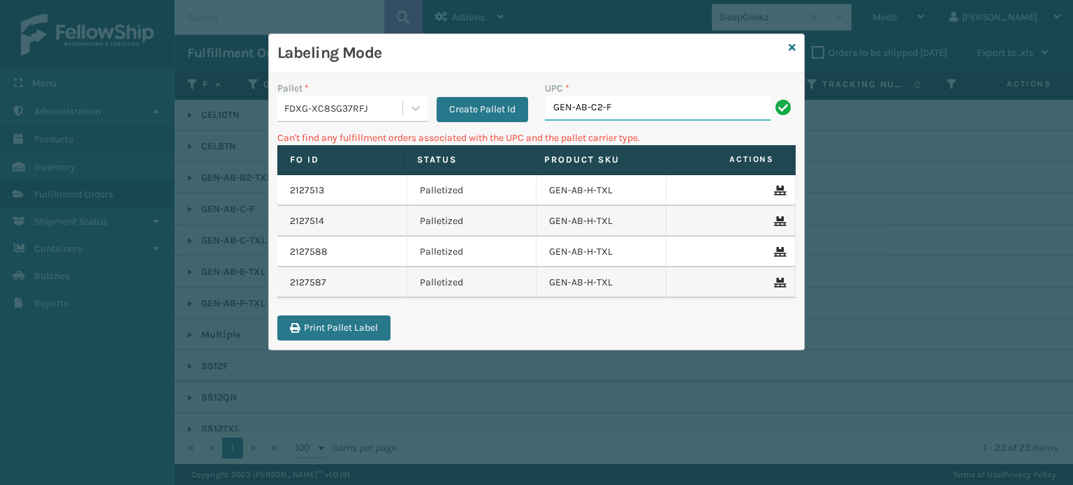
click at [645, 108] on input "GEN-AB-C2-F" at bounding box center [658, 108] width 226 height 25
click at [346, 104] on div "FDXG-XC8SG37RFJ" at bounding box center [343, 108] width 119 height 15
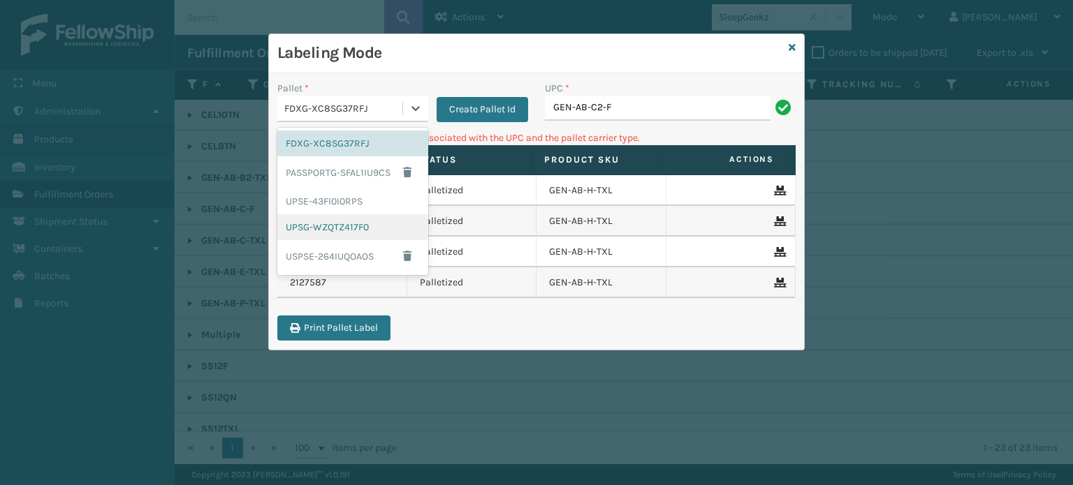
click at [333, 234] on div "UPSG-WZQTZ417F0" at bounding box center [352, 227] width 151 height 26
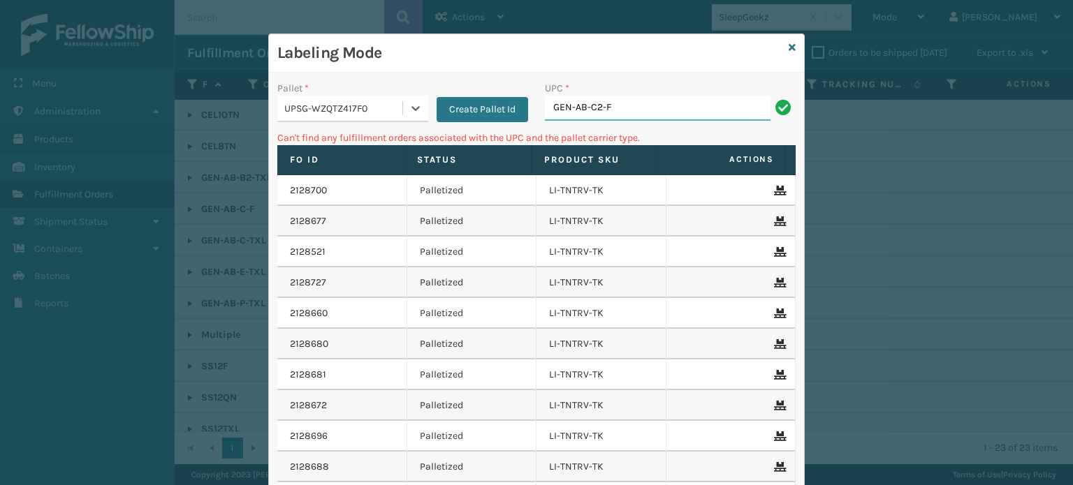
click at [676, 111] on input "GEN-AB-C2-F" at bounding box center [658, 108] width 226 height 25
click at [587, 105] on input "GEN-AB-C2-F" at bounding box center [658, 108] width 226 height 25
click at [788, 46] on icon at bounding box center [791, 48] width 7 height 10
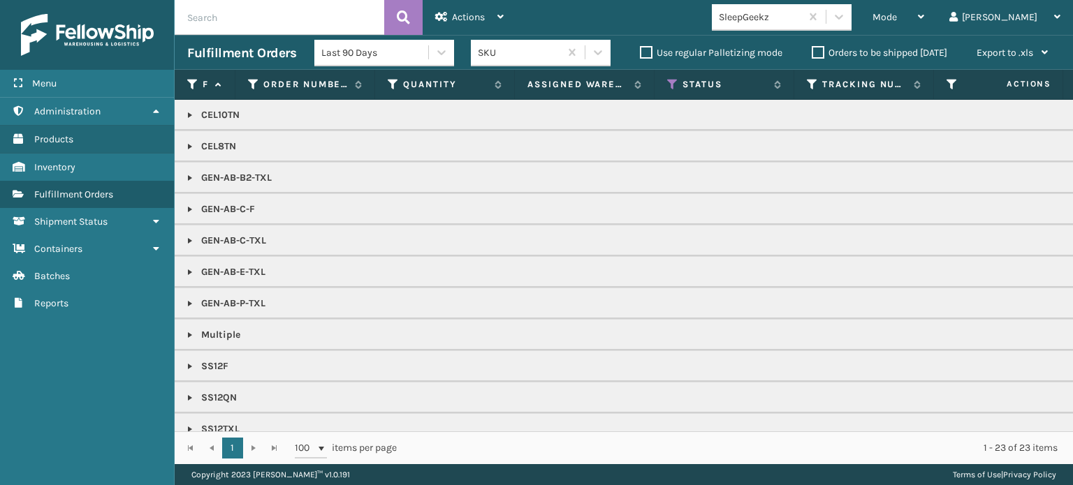
click at [348, 13] on input "text" at bounding box center [279, 17] width 209 height 35
click at [188, 208] on link at bounding box center [189, 209] width 11 height 11
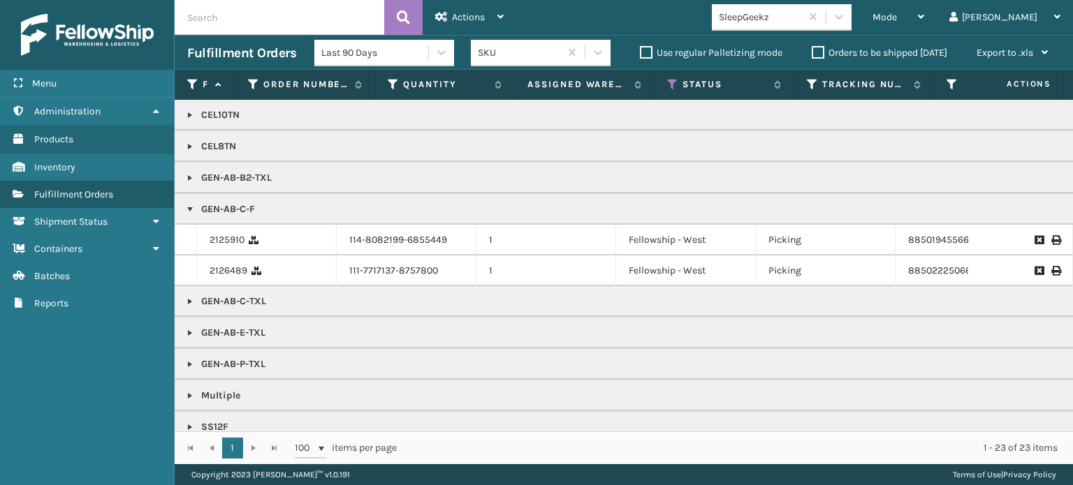
click at [188, 362] on link at bounding box center [189, 364] width 11 height 11
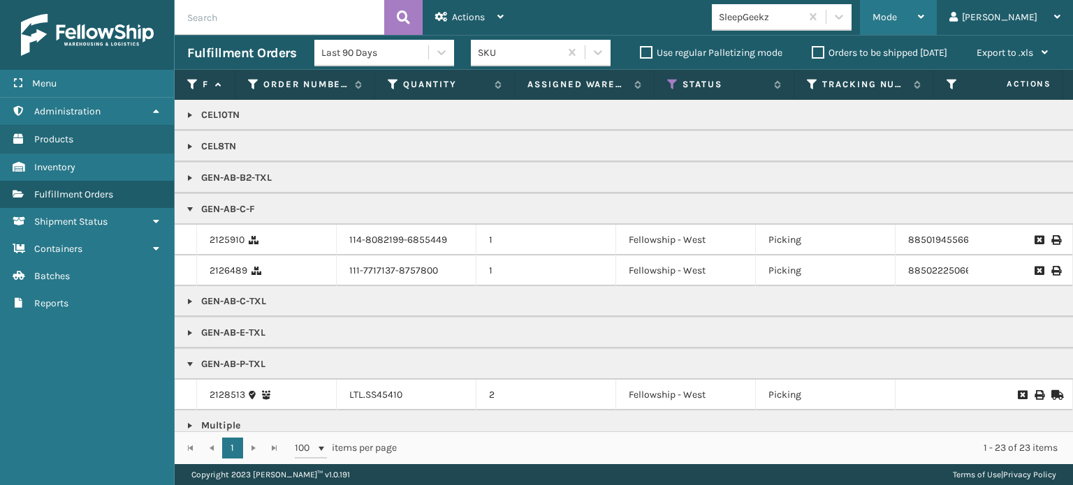
click at [897, 13] on span "Mode" at bounding box center [884, 17] width 24 height 12
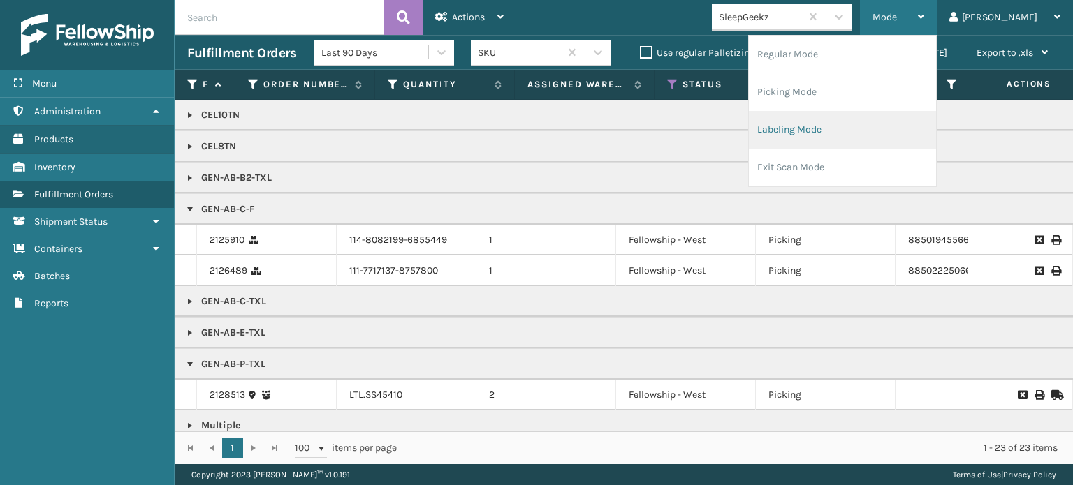
click at [911, 131] on li "Labeling Mode" at bounding box center [842, 130] width 187 height 38
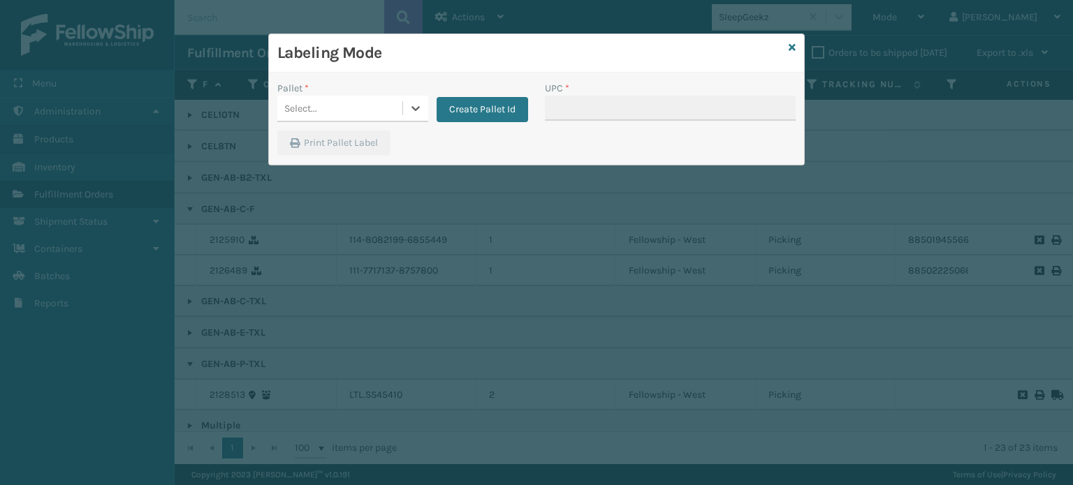
click at [366, 117] on div "Select..." at bounding box center [339, 108] width 125 height 23
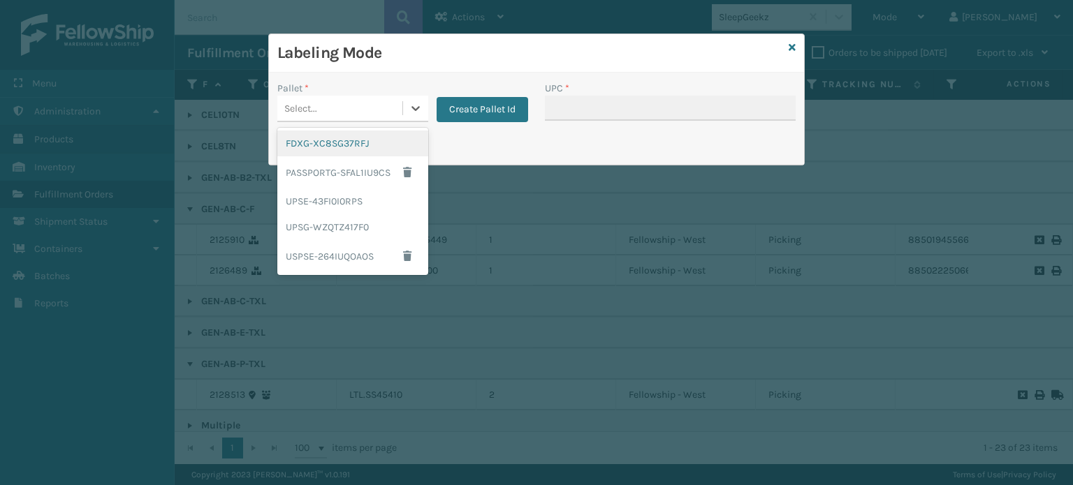
click at [349, 144] on div "FDXG-XC8SG37RFJ" at bounding box center [352, 144] width 151 height 26
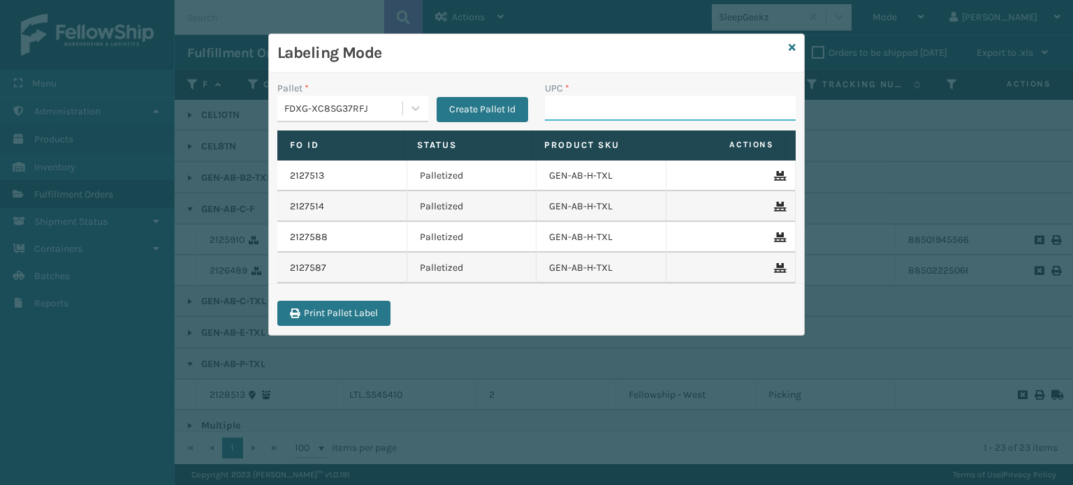
click at [584, 114] on input "UPC *" at bounding box center [670, 108] width 251 height 25
type input "GEN-AB-C-F"
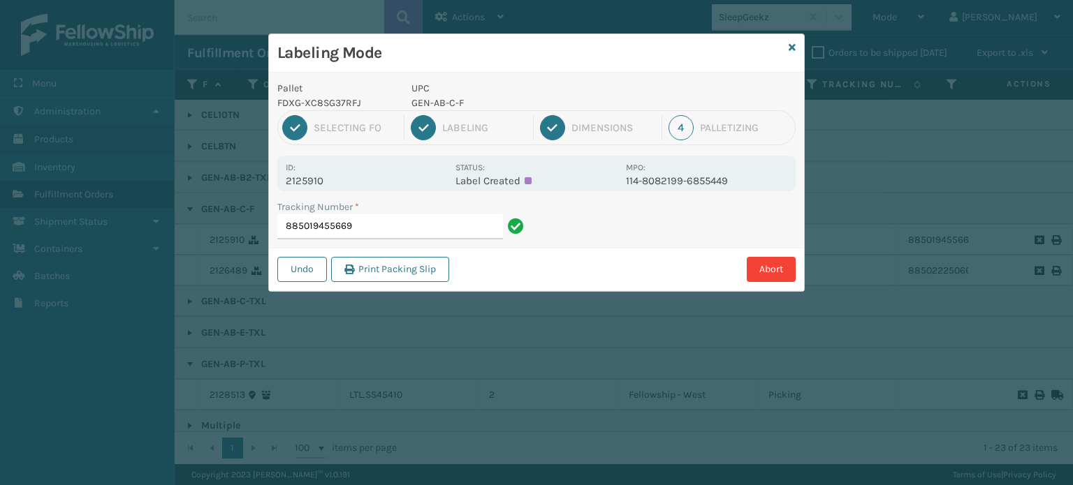
click at [456, 103] on p "GEN-AB-C-F" at bounding box center [514, 103] width 206 height 15
copy p "GEN-AB-C-F"
click at [430, 224] on input "885019455669" at bounding box center [390, 226] width 226 height 25
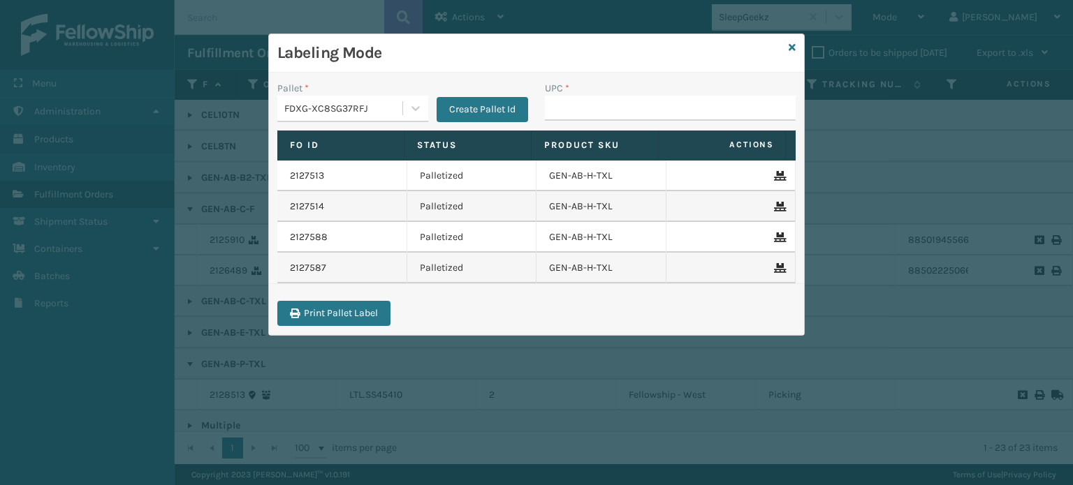
click at [590, 112] on input "UPC *" at bounding box center [670, 108] width 251 height 25
type input "GEN-AB-C-F"
type input "8100819"
type input "810081"
type input "81008196498"
